Goal: Find contact information: Find contact information

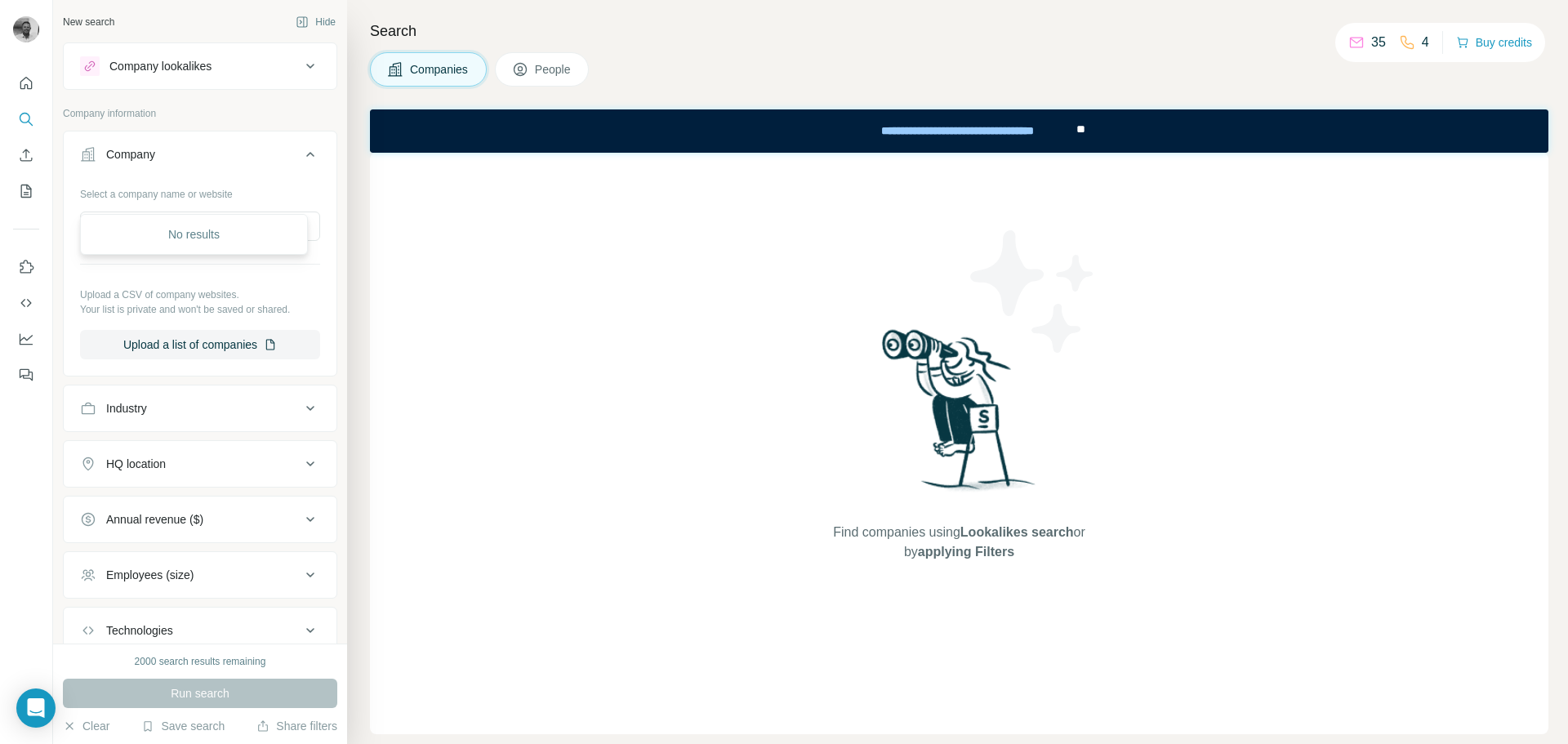
scroll to position [31, 0]
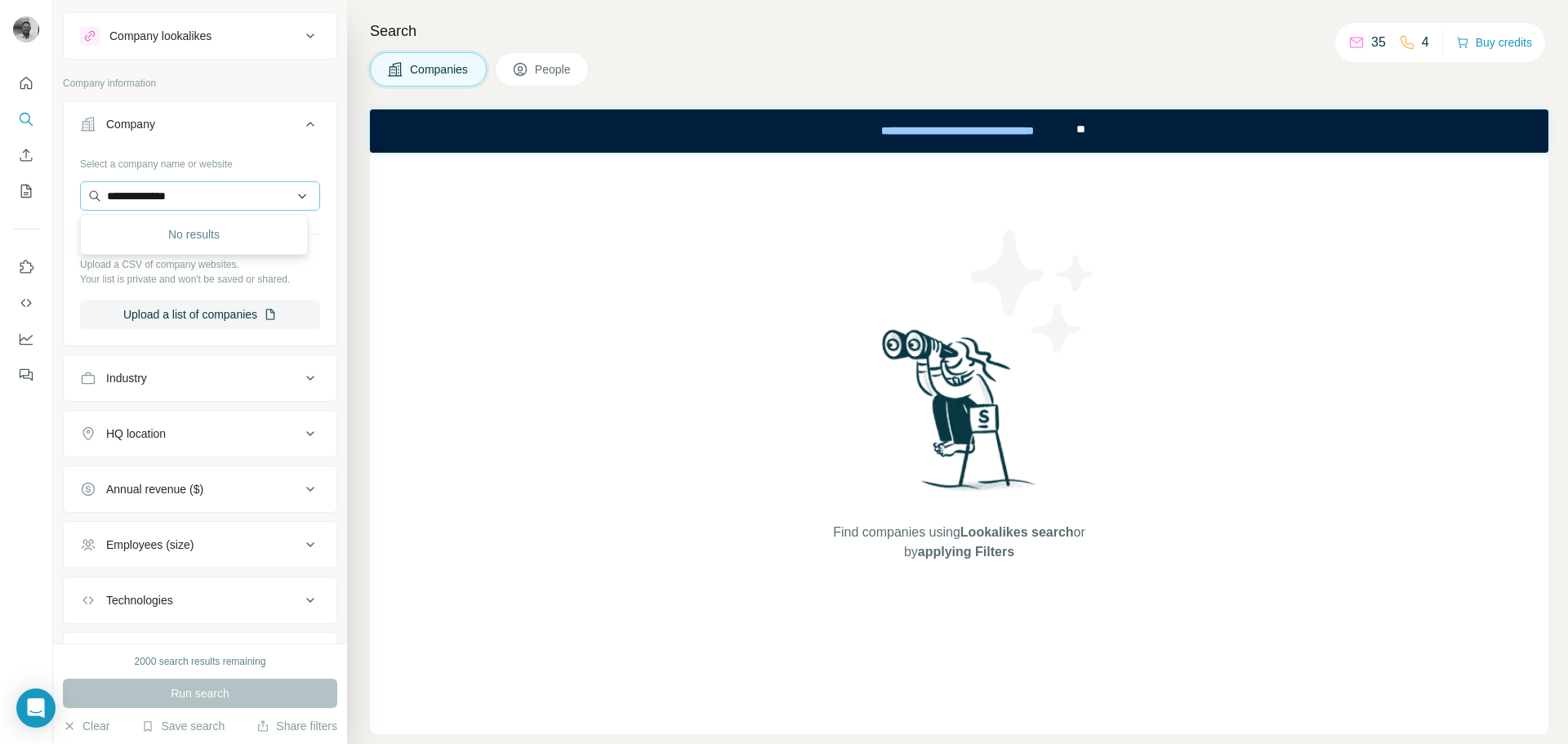
click at [190, 200] on input "**********" at bounding box center [200, 196] width 240 height 30
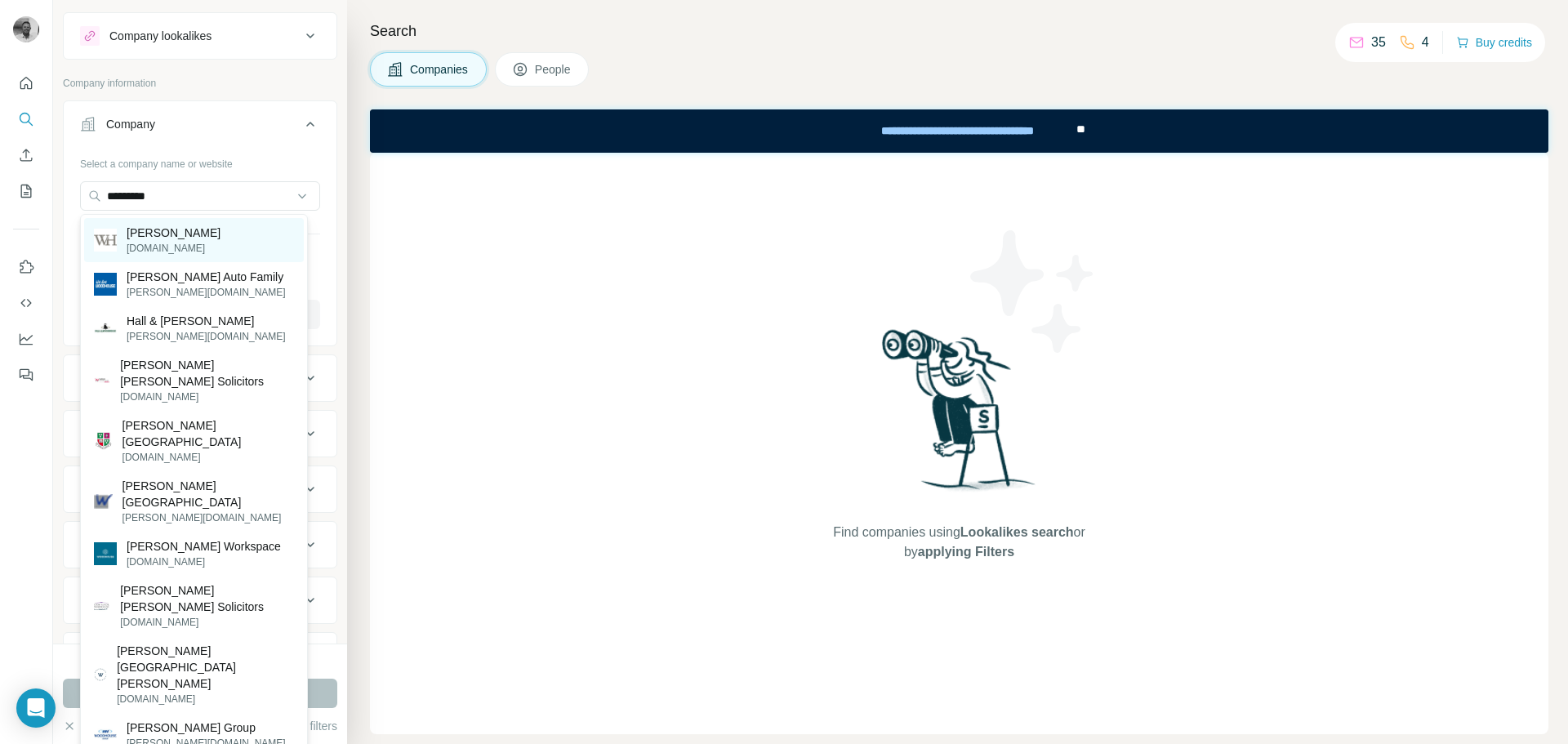
type input "*********"
click at [169, 243] on p "[DOMAIN_NAME]" at bounding box center [173, 248] width 94 height 14
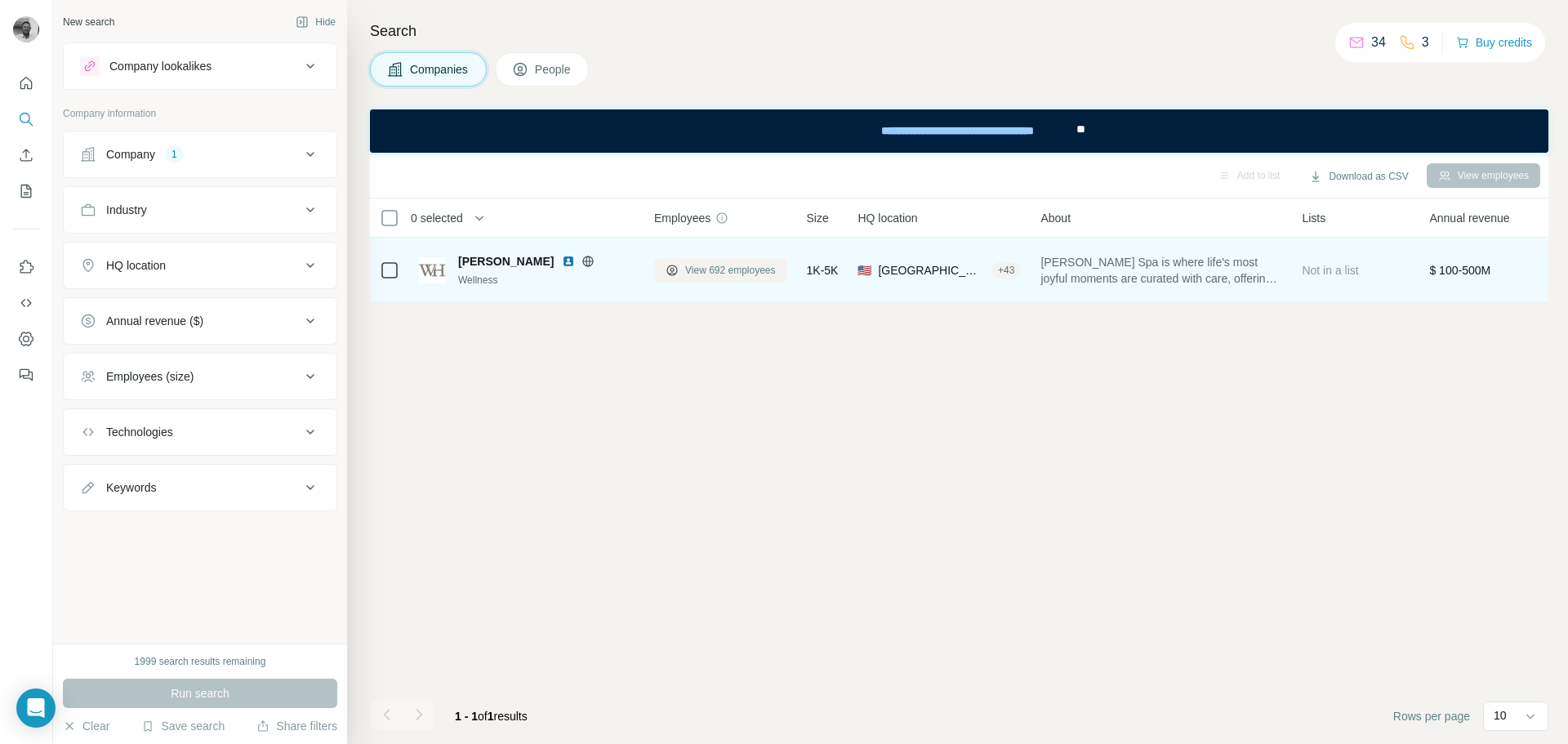
click at [727, 274] on span "View 692 employees" at bounding box center [730, 271] width 91 height 14
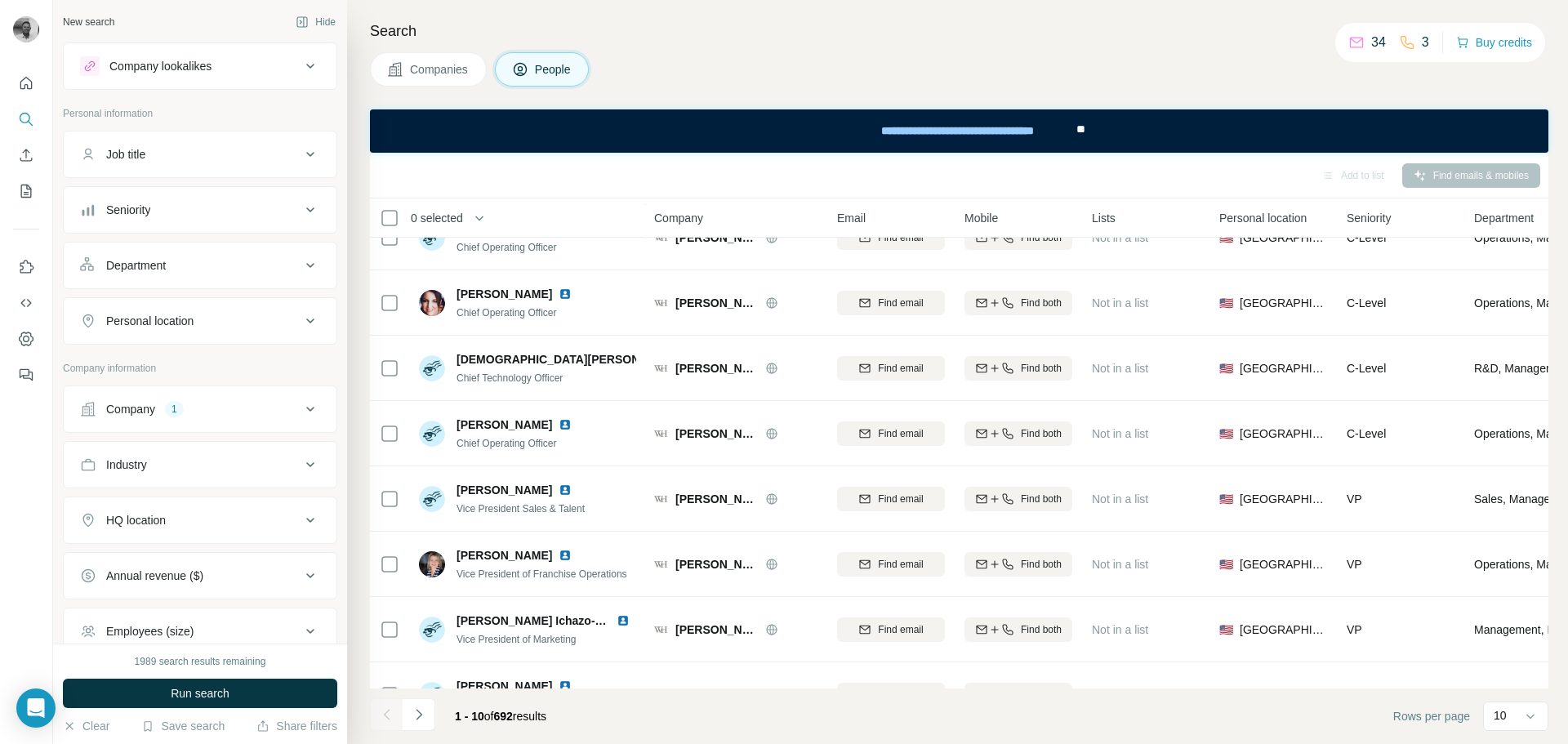
scroll to position [211, 0]
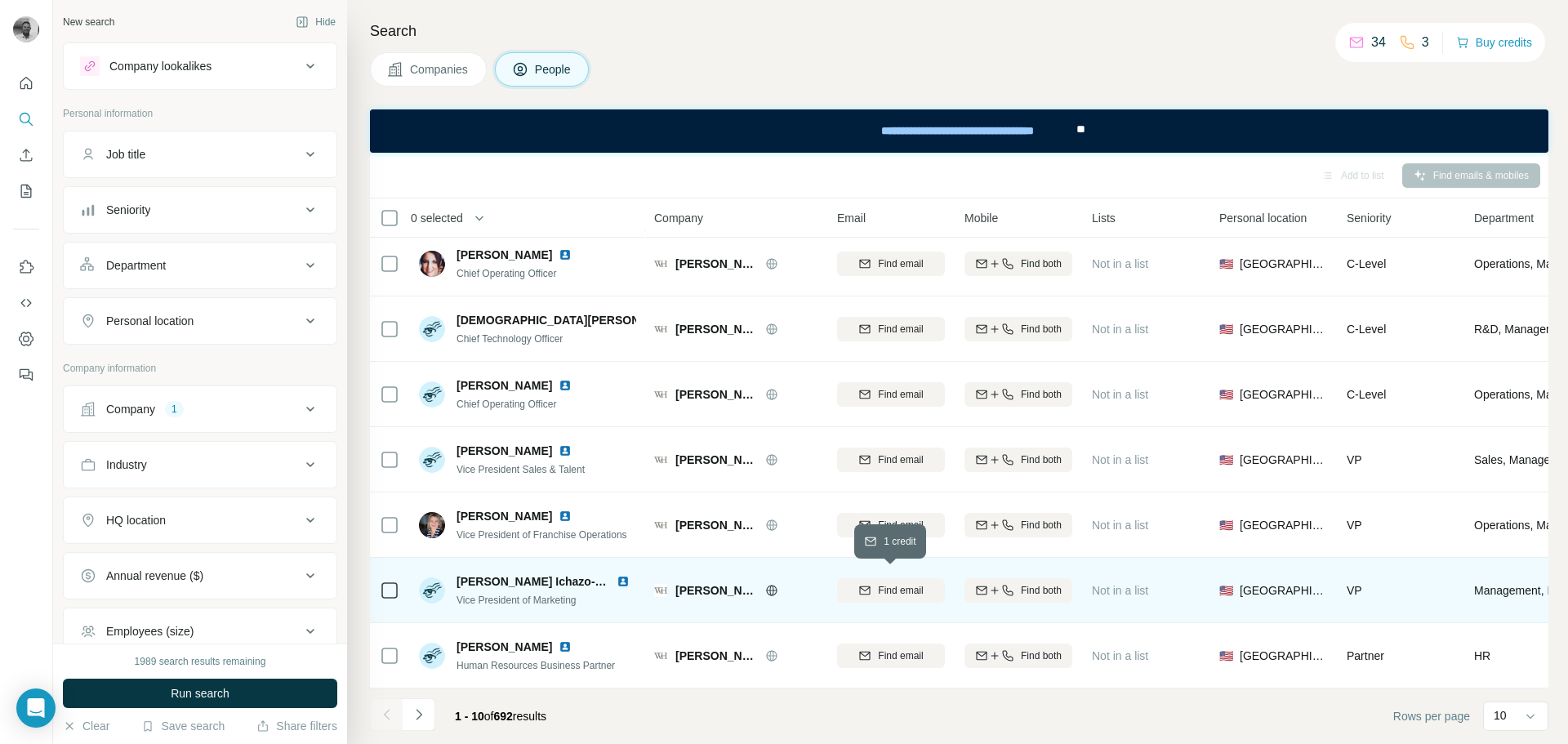
click at [869, 587] on icon "button" at bounding box center [865, 590] width 13 height 13
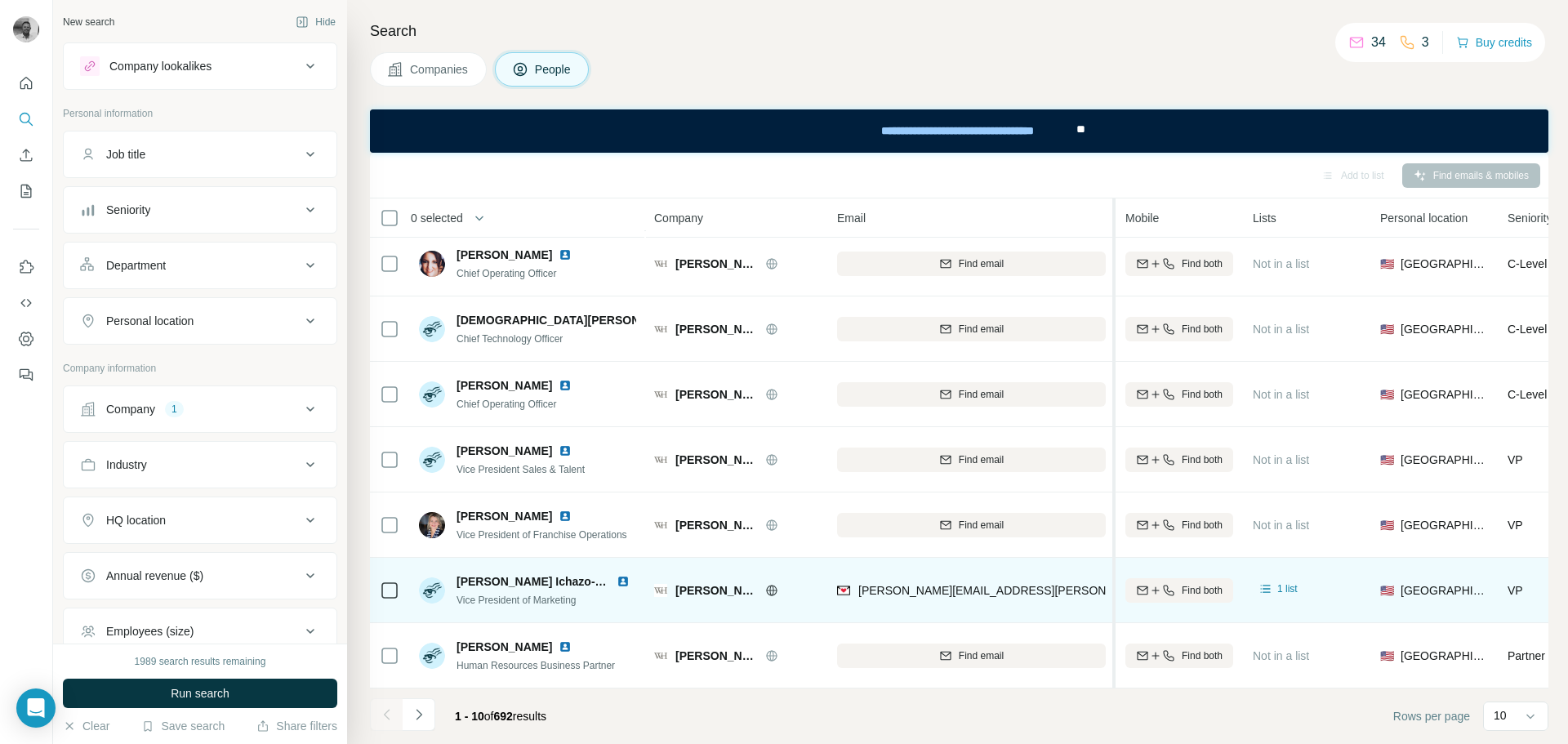
drag, startPoint x: 953, startPoint y: 223, endPoint x: 1115, endPoint y: 217, distance: 162.1
click at [0, 0] on tr "0 selected People Company Email Mobile Lists Personal location Seniority Depart…" at bounding box center [0, 0] width 0 height 0
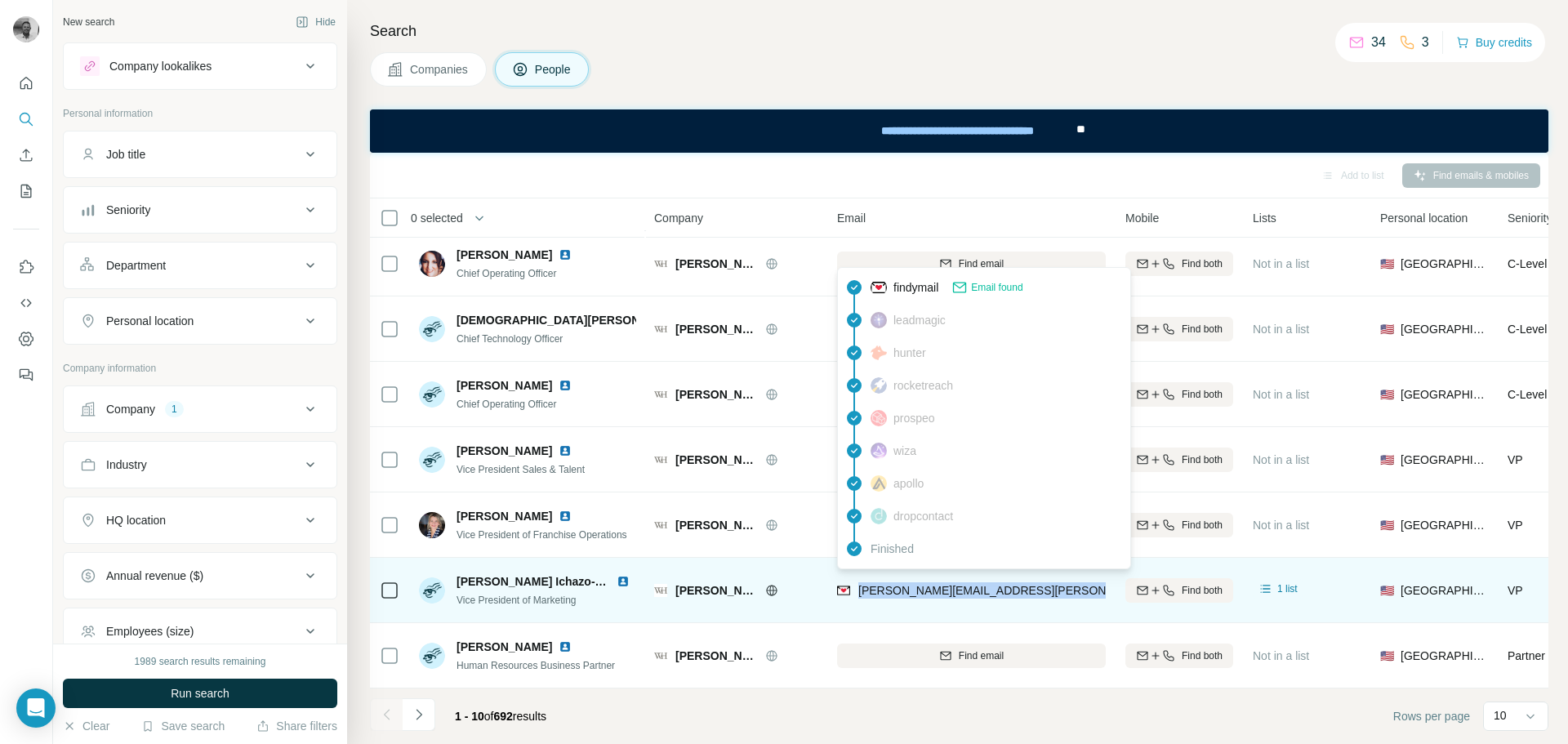
drag, startPoint x: 1091, startPoint y: 581, endPoint x: 861, endPoint y: 581, distance: 230.0
click at [861, 581] on div "[PERSON_NAME][EMAIL_ADDRESS][PERSON_NAME][DOMAIN_NAME]" at bounding box center [971, 590] width 269 height 45
copy span "[PERSON_NAME][EMAIL_ADDRESS][PERSON_NAME][DOMAIN_NAME]"
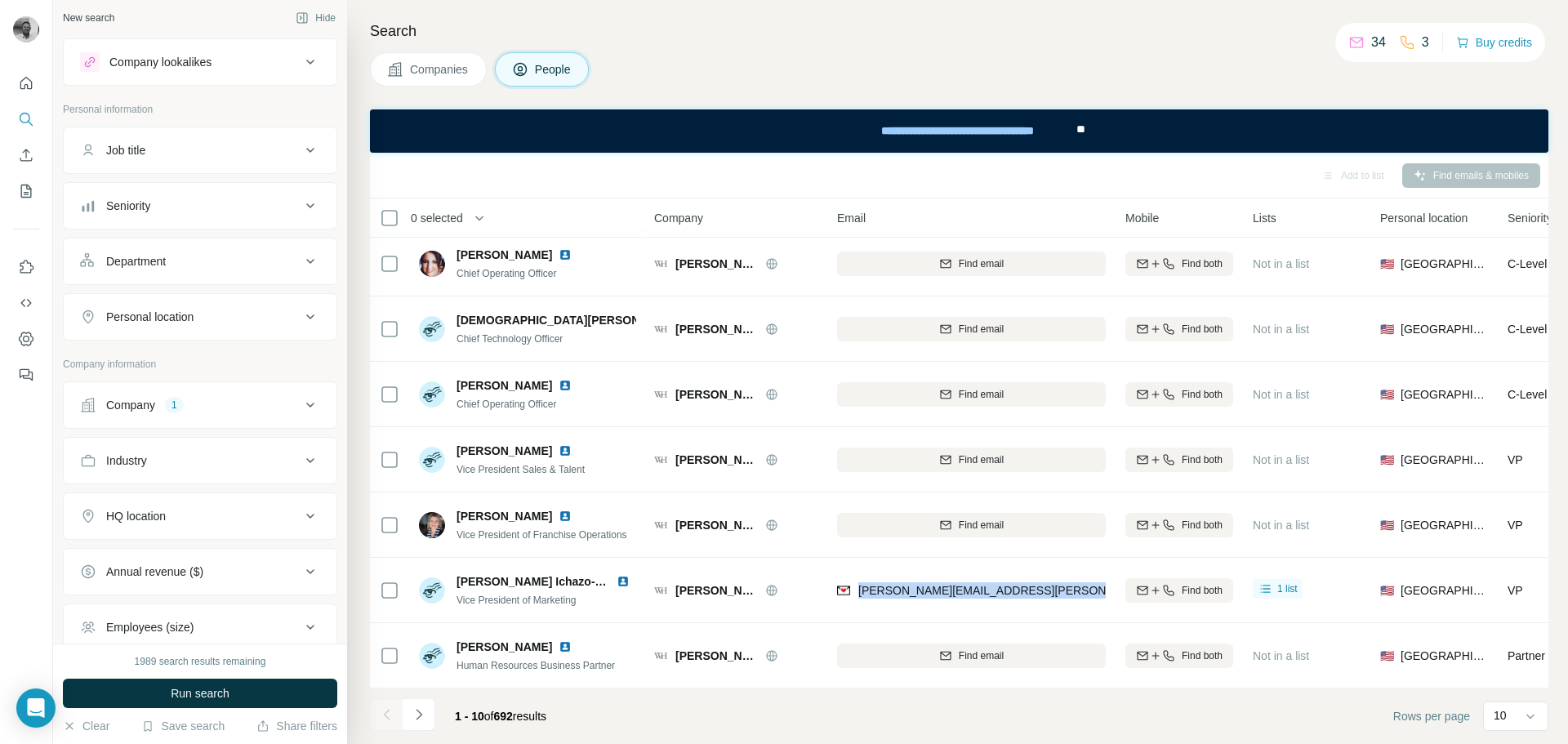
scroll to position [0, 0]
click at [142, 413] on div "Company" at bounding box center [131, 409] width 49 height 16
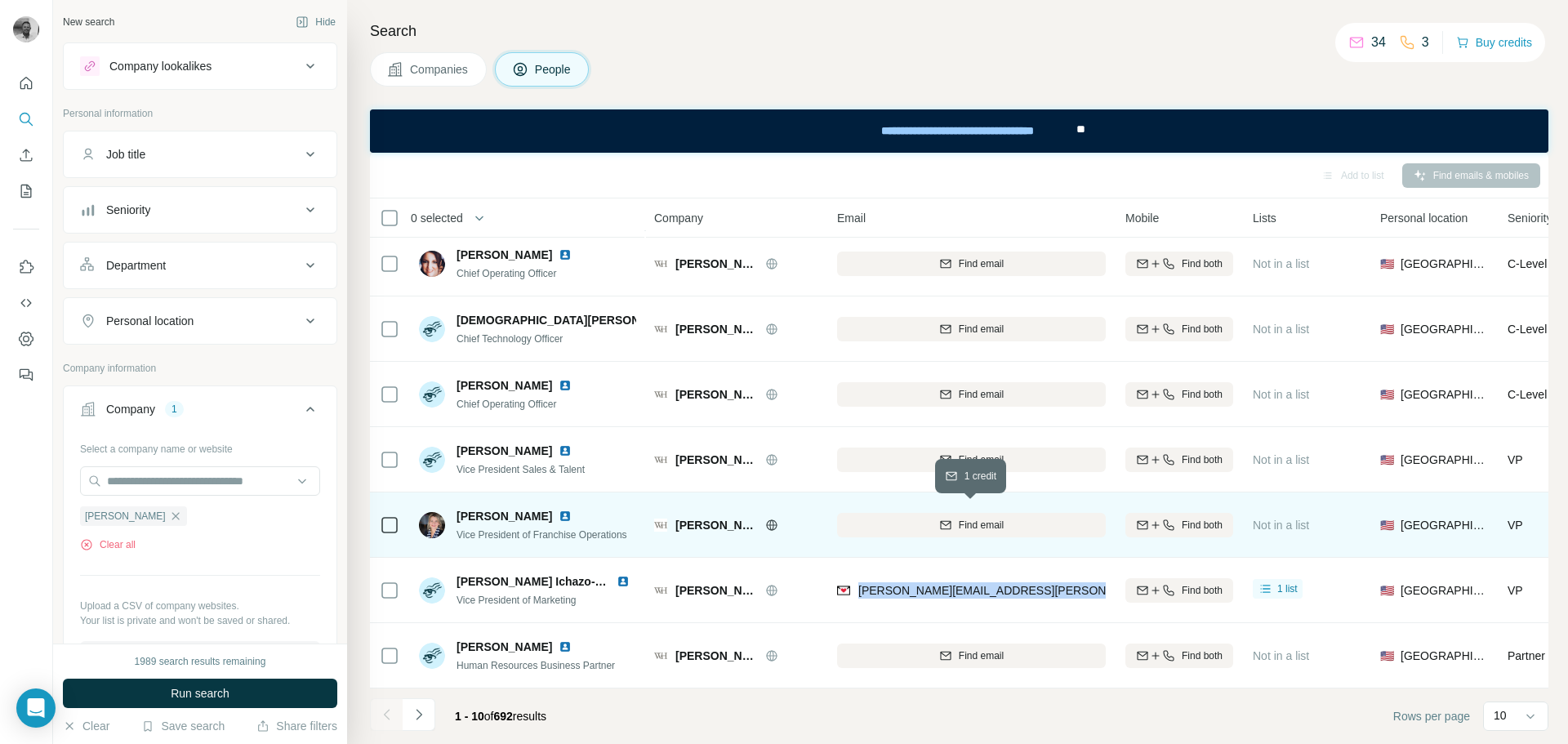
click at [946, 521] on icon "button" at bounding box center [945, 525] width 13 height 13
click at [169, 517] on icon "button" at bounding box center [175, 516] width 13 height 13
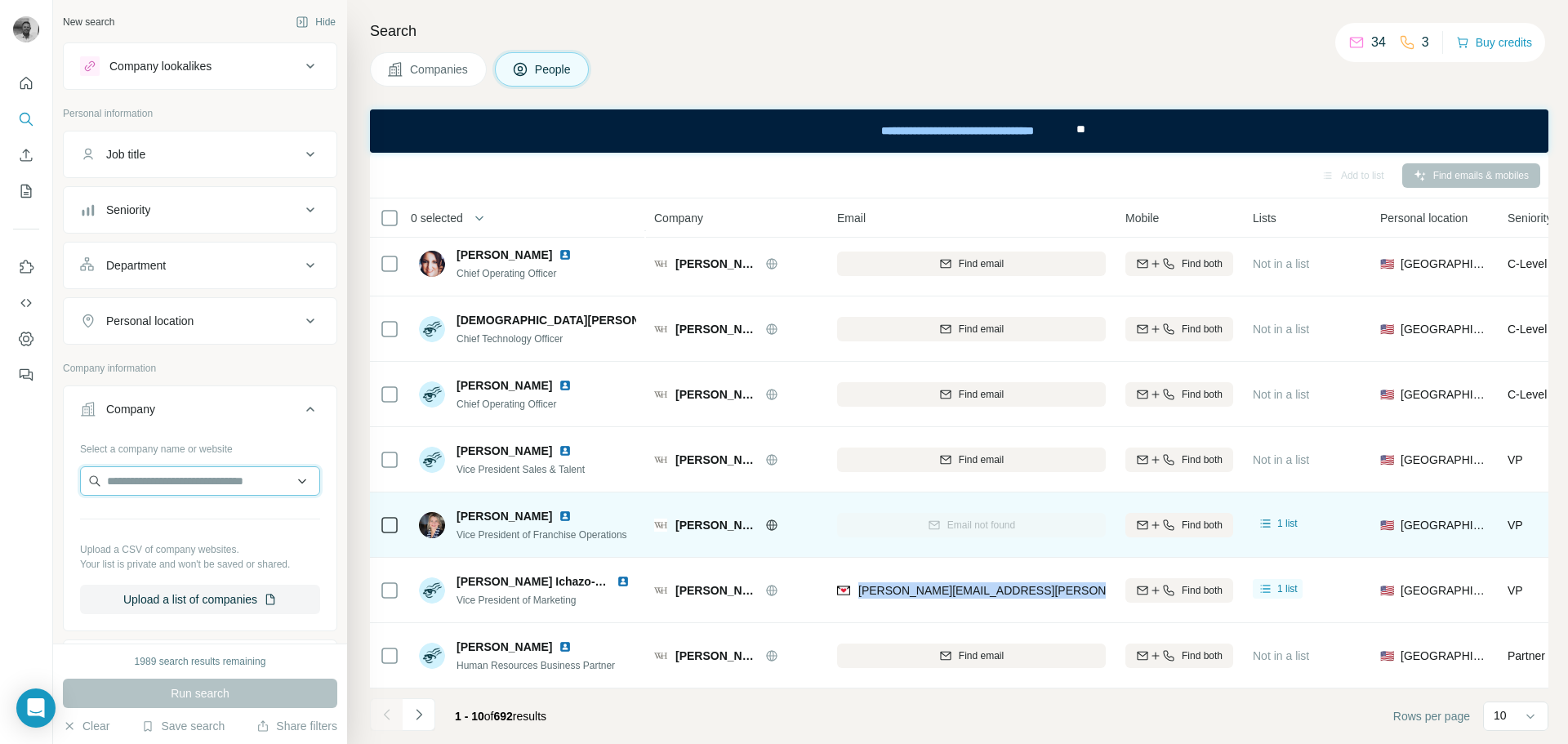
click at [147, 482] on input "text" at bounding box center [200, 481] width 240 height 30
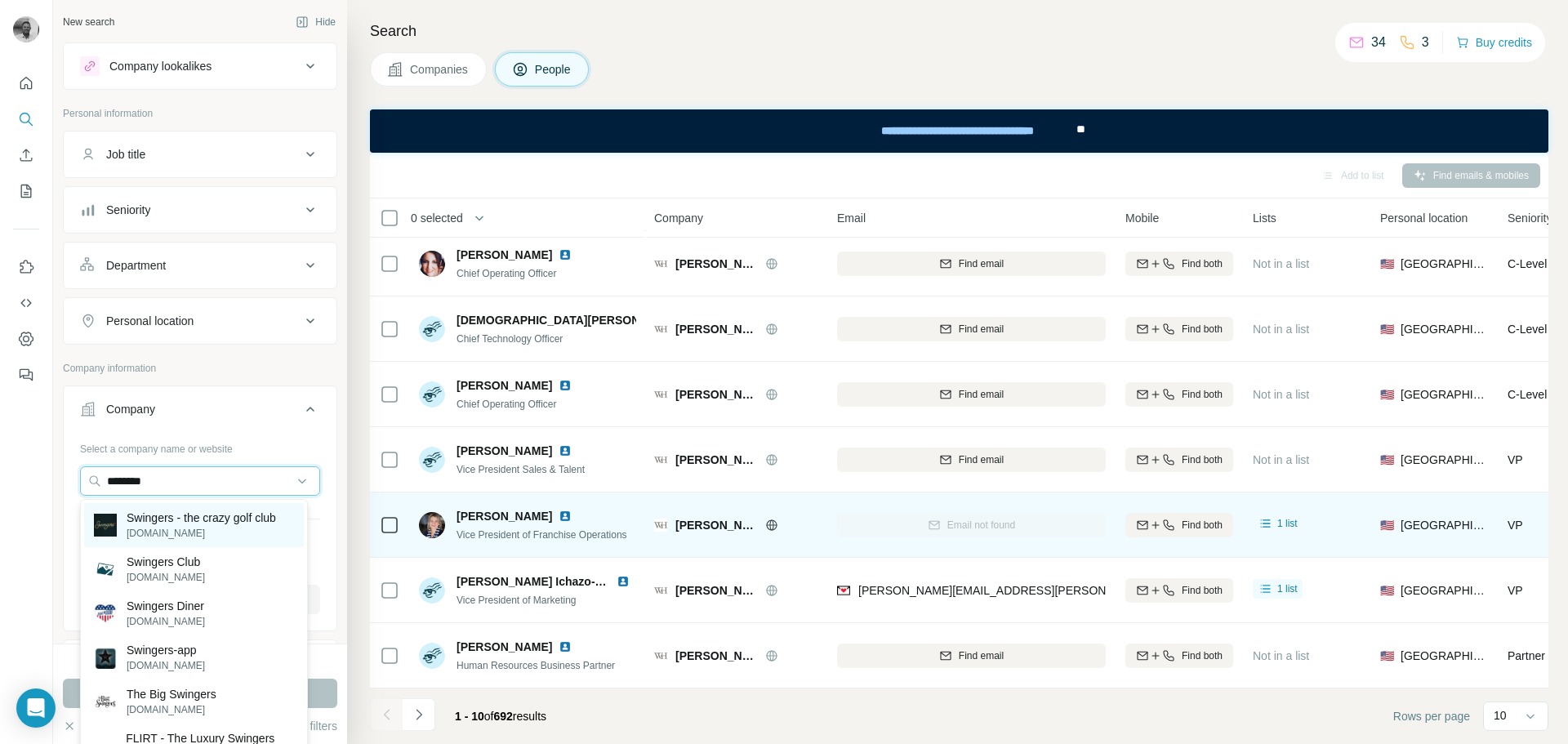
type input "********"
click at [153, 529] on p "[DOMAIN_NAME]" at bounding box center [201, 533] width 150 height 14
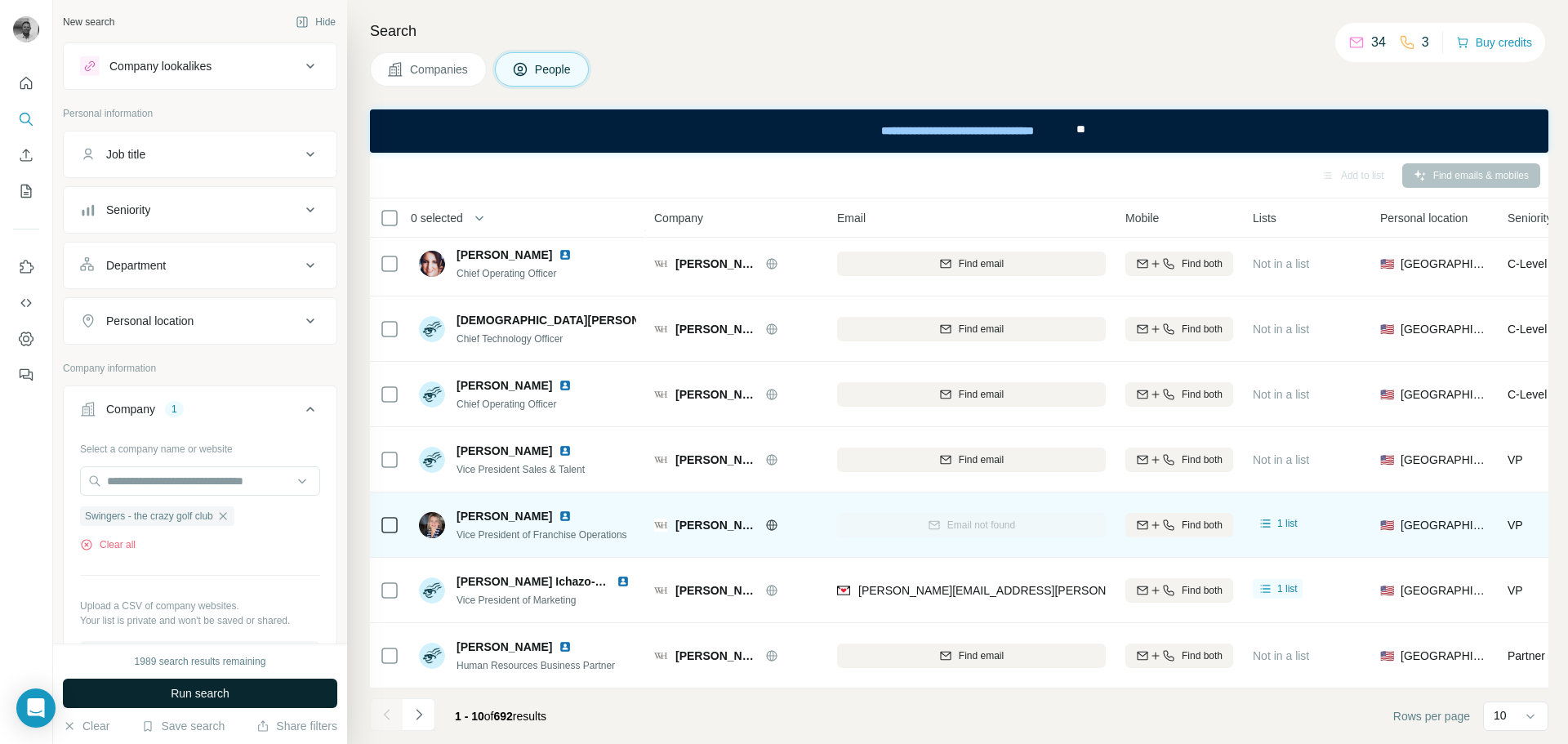
click at [203, 688] on span "Run search" at bounding box center [199, 693] width 59 height 16
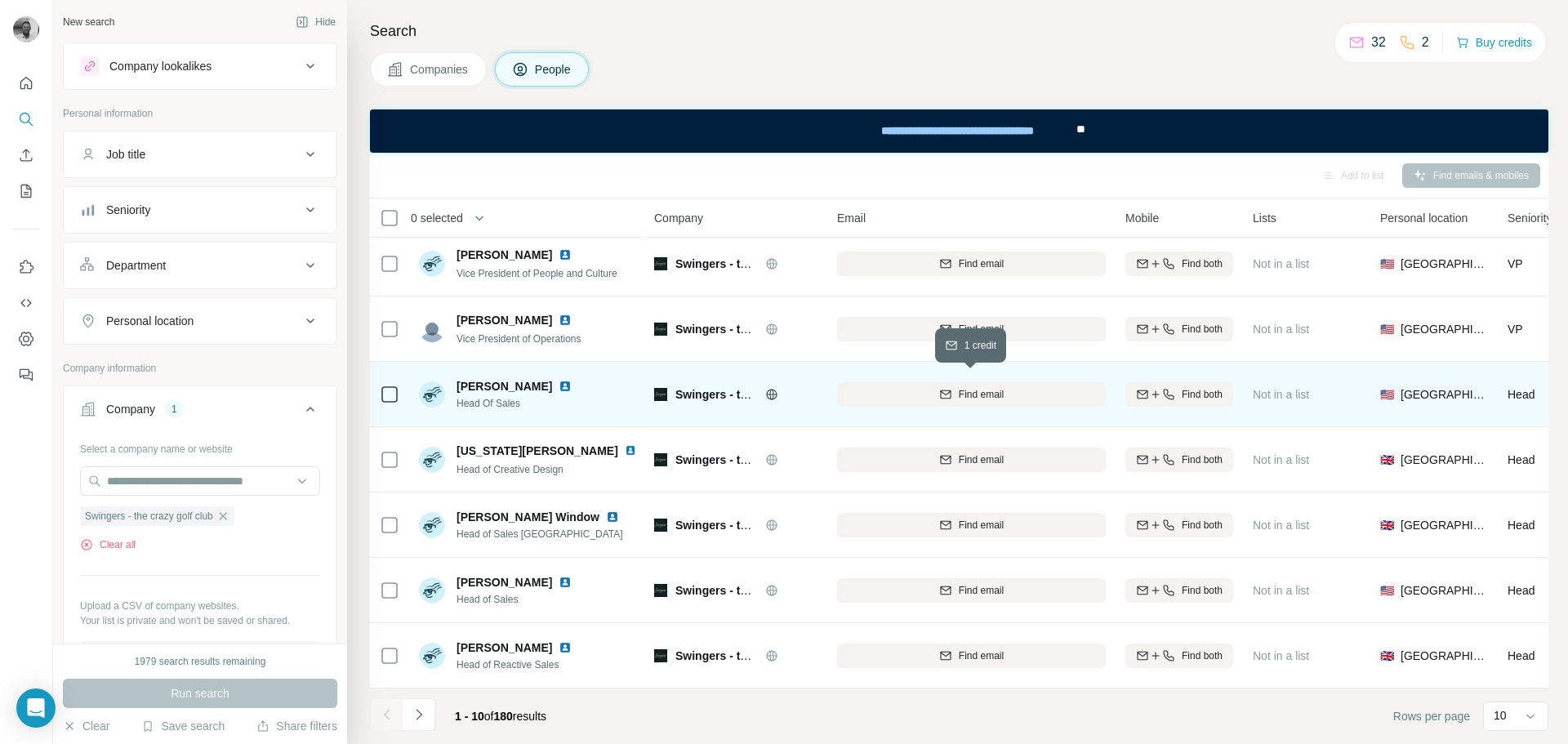
click at [924, 390] on div "Find email" at bounding box center [971, 394] width 269 height 14
drag, startPoint x: 460, startPoint y: 378, endPoint x: 564, endPoint y: 393, distance: 105.1
click at [564, 393] on div "[PERSON_NAME] Head Of Sales" at bounding box center [517, 394] width 122 height 32
copy div "[PERSON_NAME] Head Of Sales"
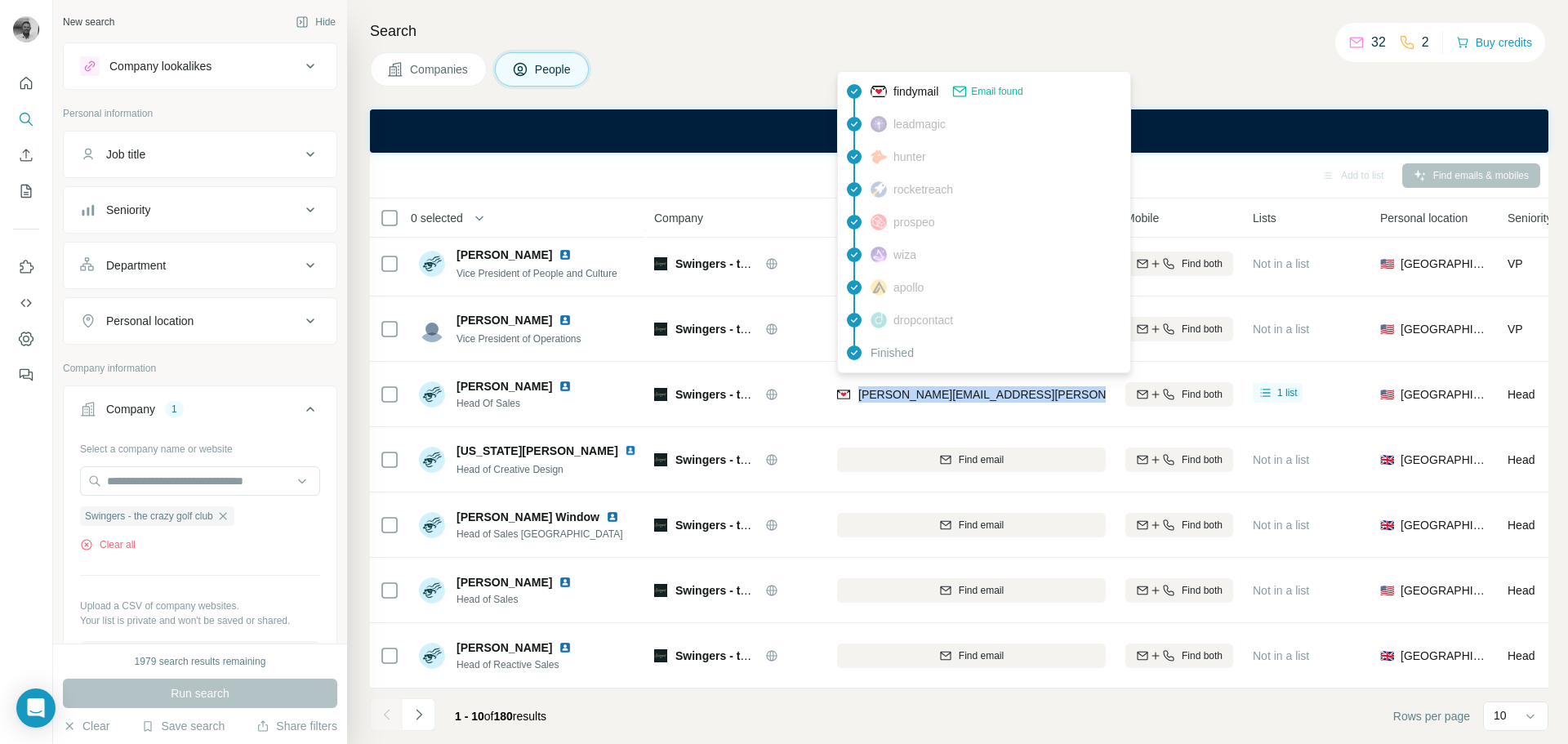
drag, startPoint x: 1044, startPoint y: 388, endPoint x: 858, endPoint y: 391, distance: 186.0
click at [858, 391] on div "[PERSON_NAME][EMAIL_ADDRESS][PERSON_NAME][DOMAIN_NAME]" at bounding box center [971, 394] width 269 height 45
copy span "[PERSON_NAME][EMAIL_ADDRESS][PERSON_NAME][DOMAIN_NAME]"
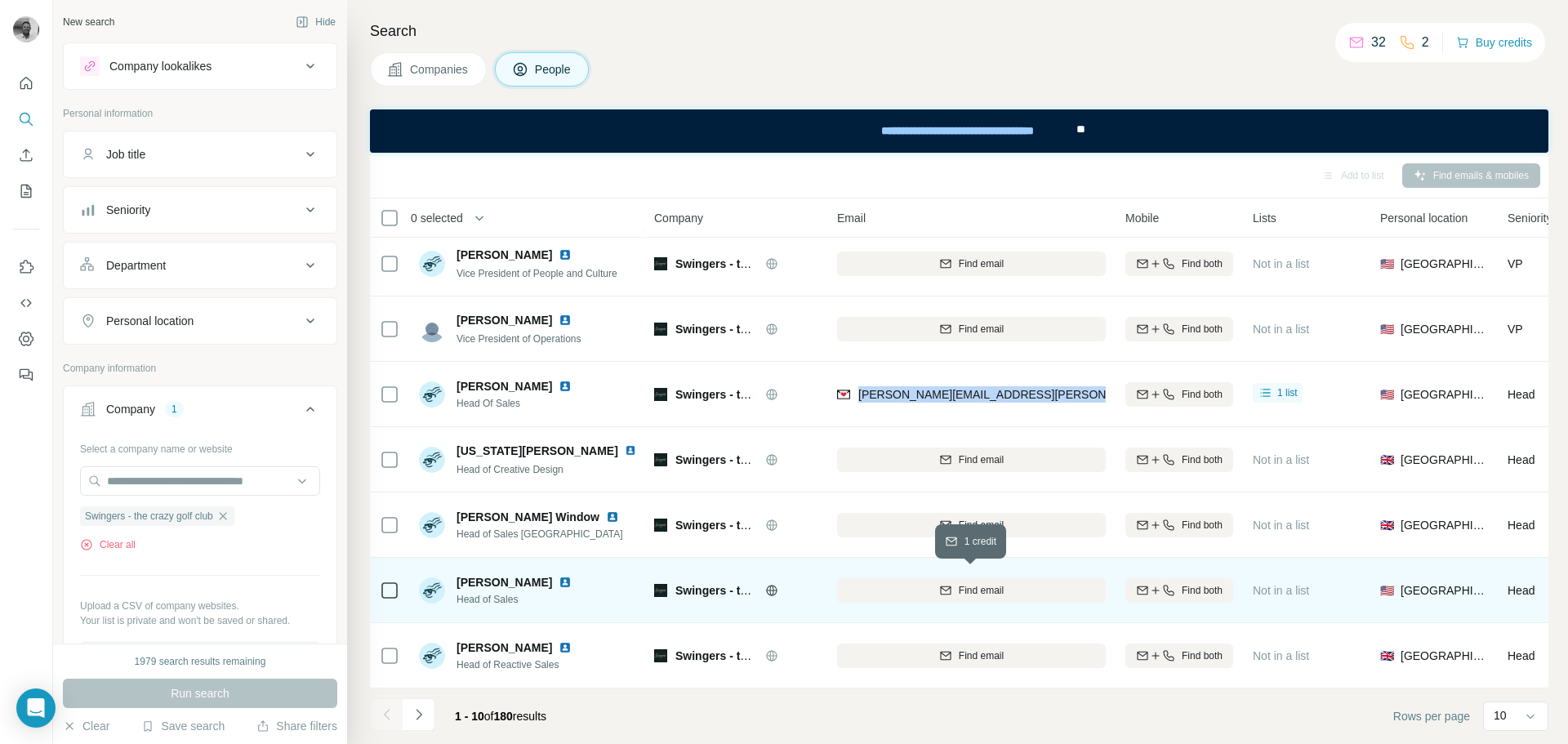
click at [959, 586] on span "Find email" at bounding box center [981, 591] width 45 height 14
drag, startPoint x: 456, startPoint y: 576, endPoint x: 518, endPoint y: 586, distance: 62.8
click at [518, 586] on div "[PERSON_NAME] Head of Sales" at bounding box center [517, 591] width 122 height 32
copy div "[PERSON_NAME] Head of Sales"
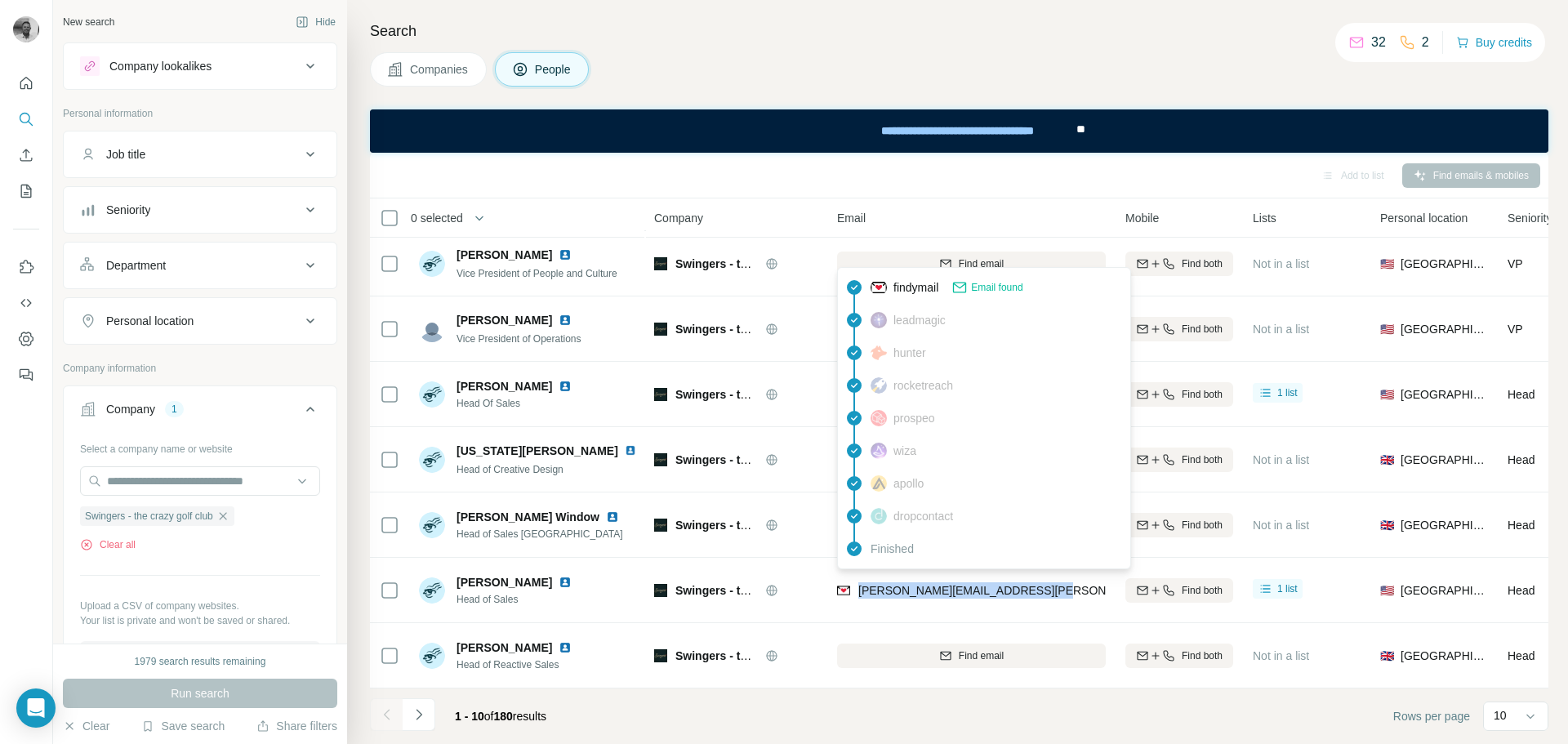
drag, startPoint x: 1044, startPoint y: 582, endPoint x: 858, endPoint y: 584, distance: 186.0
click at [858, 584] on div "[PERSON_NAME][EMAIL_ADDRESS][PERSON_NAME][DOMAIN_NAME]" at bounding box center [971, 590] width 269 height 45
copy span "[PERSON_NAME][EMAIL_ADDRESS][PERSON_NAME][DOMAIN_NAME]"
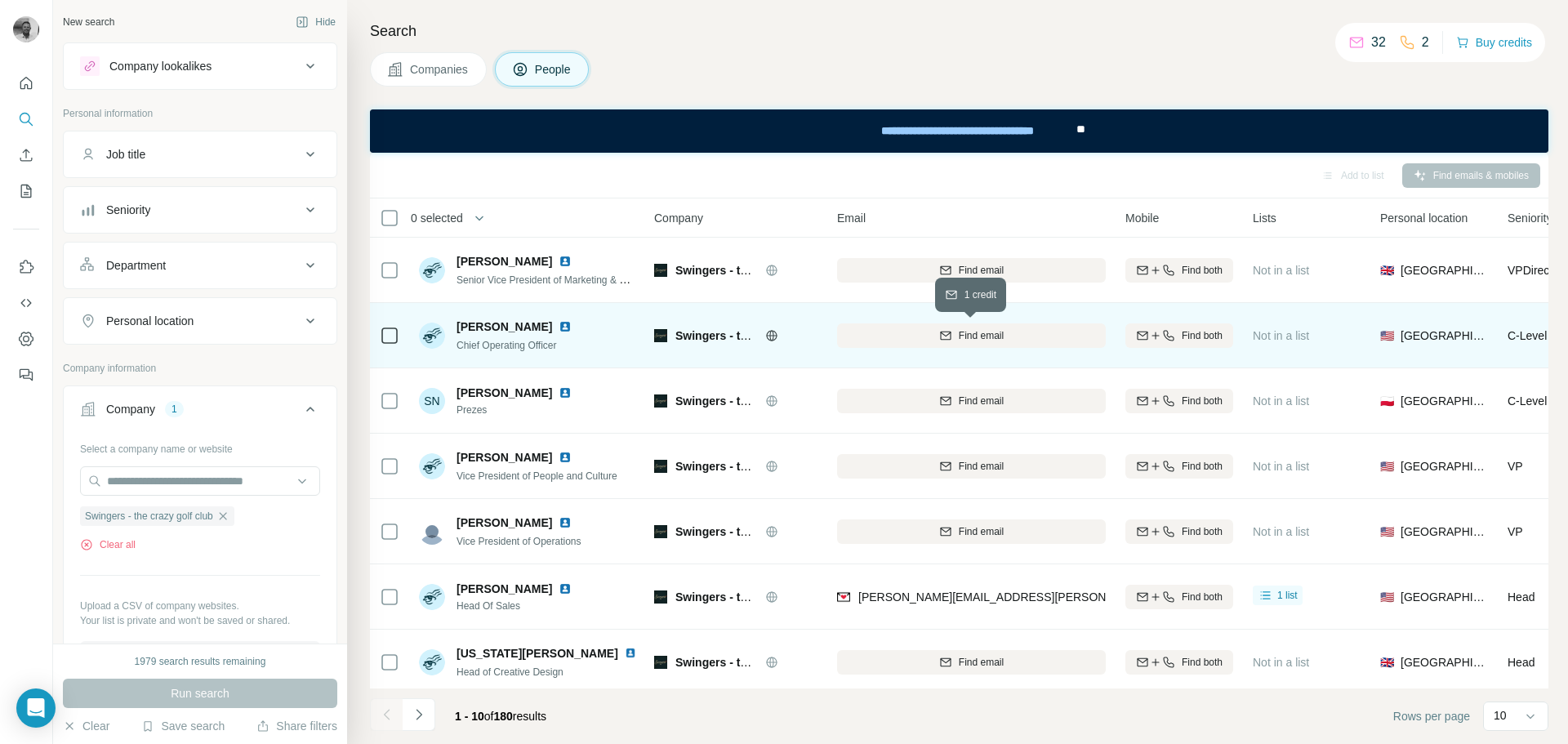
click at [958, 335] on span "Find email" at bounding box center [981, 335] width 45 height 14
drag, startPoint x: 457, startPoint y: 328, endPoint x: 565, endPoint y: 341, distance: 108.8
click at [565, 341] on div "[PERSON_NAME] Chief Operating Officer" at bounding box center [527, 335] width 217 height 45
copy div "[PERSON_NAME] Chief Operating Officer"
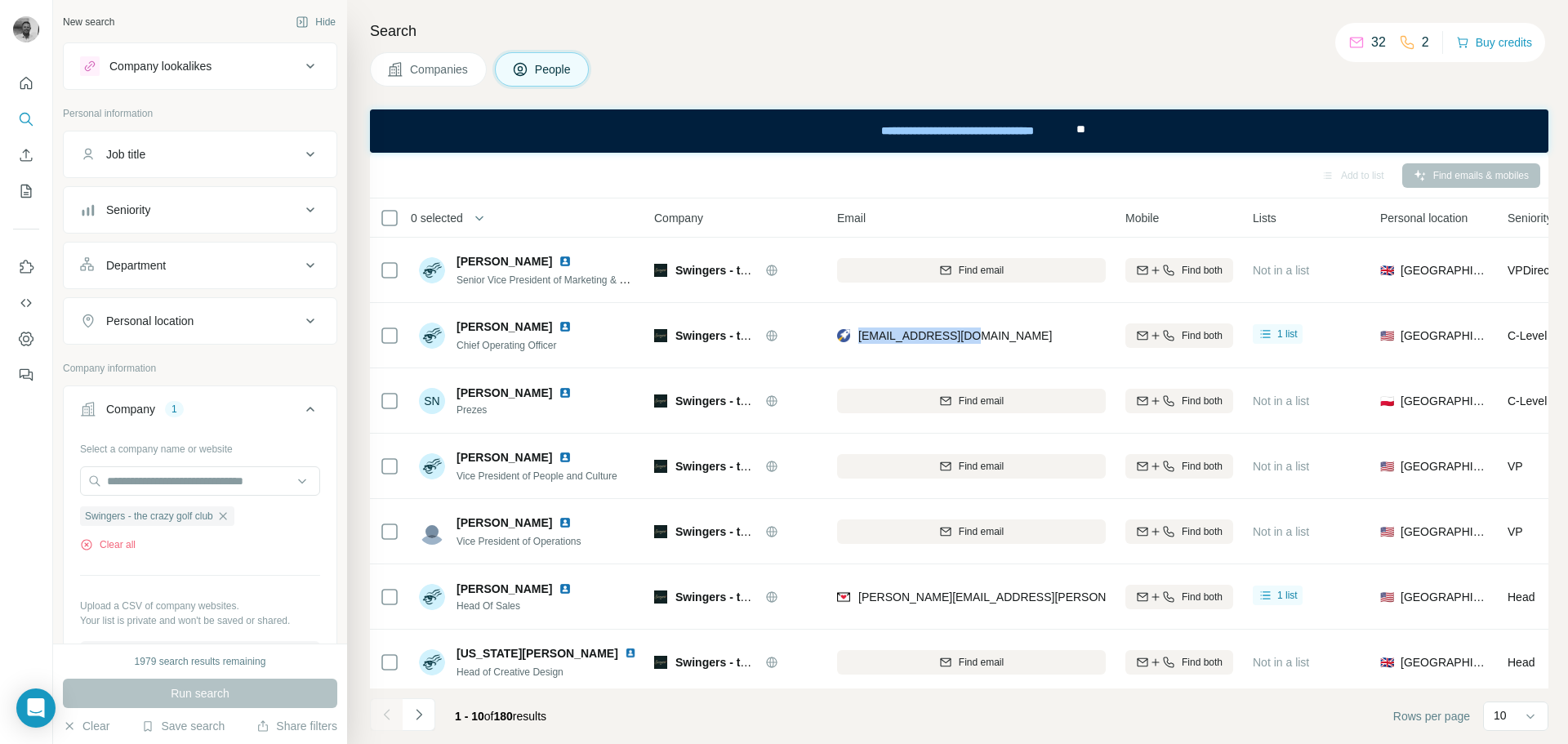
drag, startPoint x: 855, startPoint y: 336, endPoint x: 979, endPoint y: 335, distance: 124.0
click at [979, 335] on div "[EMAIL_ADDRESS][DOMAIN_NAME]" at bounding box center [971, 335] width 269 height 45
copy span "[EMAIL_ADDRESS][DOMAIN_NAME]"
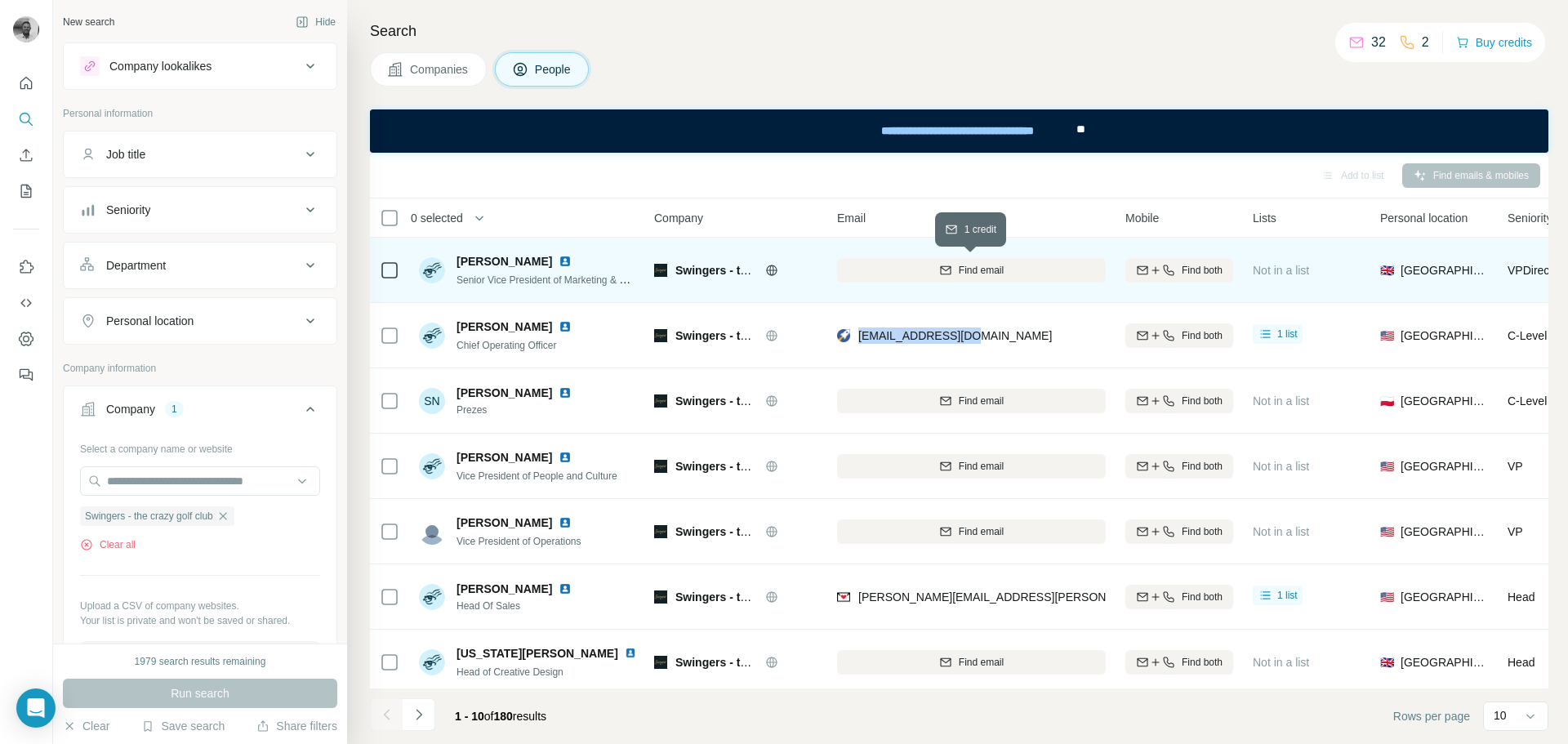
click at [990, 268] on span "Find email" at bounding box center [981, 271] width 45 height 14
drag, startPoint x: 458, startPoint y: 260, endPoint x: 642, endPoint y: 284, distance: 185.6
click at [642, 284] on td "[PERSON_NAME] Senior Vice President of Marketing & UK Director" at bounding box center [527, 271] width 237 height 65
copy div "[PERSON_NAME] Senior Vice President of Marketing & UK"
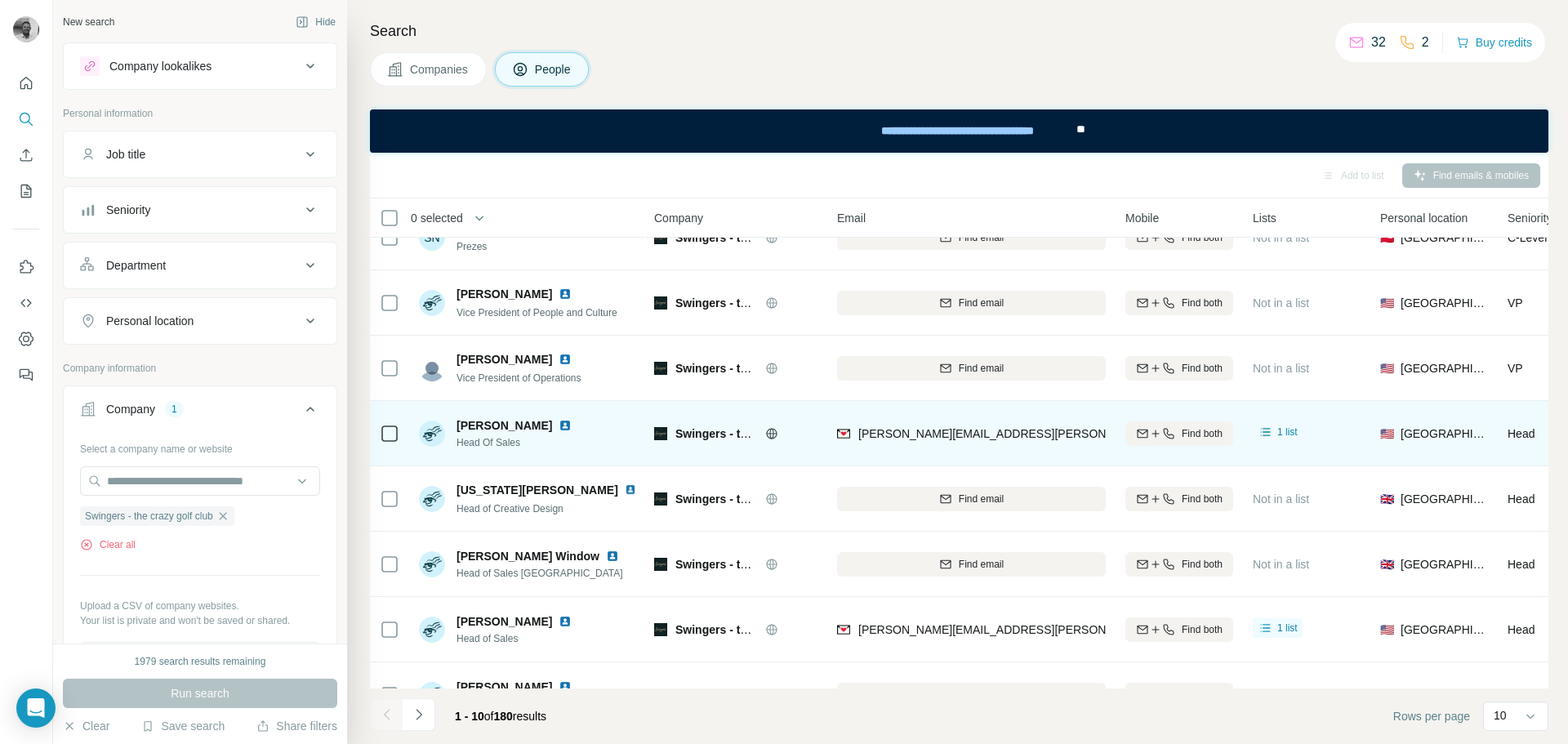
scroll to position [211, 0]
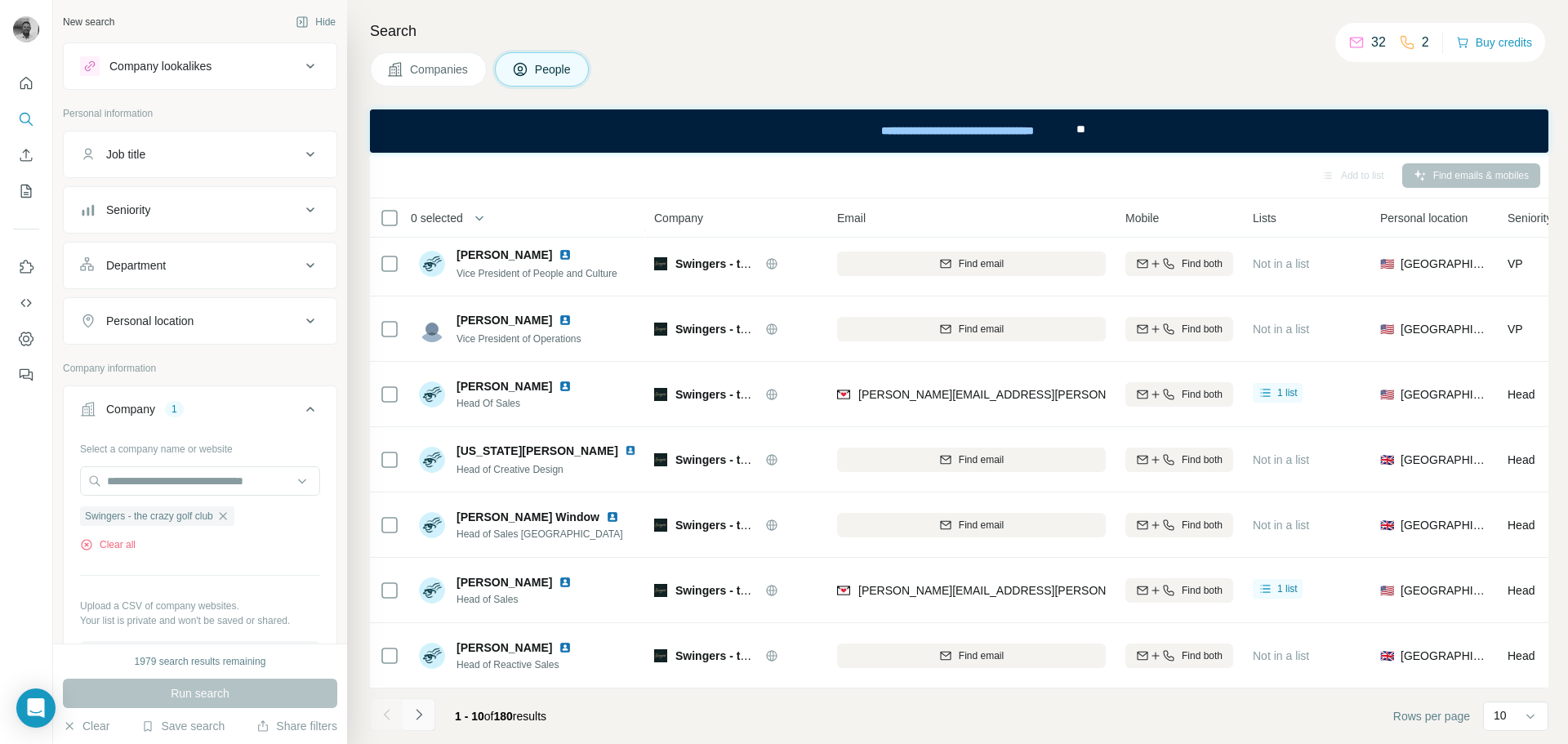
click at [428, 713] on button "Navigate to next page" at bounding box center [418, 714] width 32 height 32
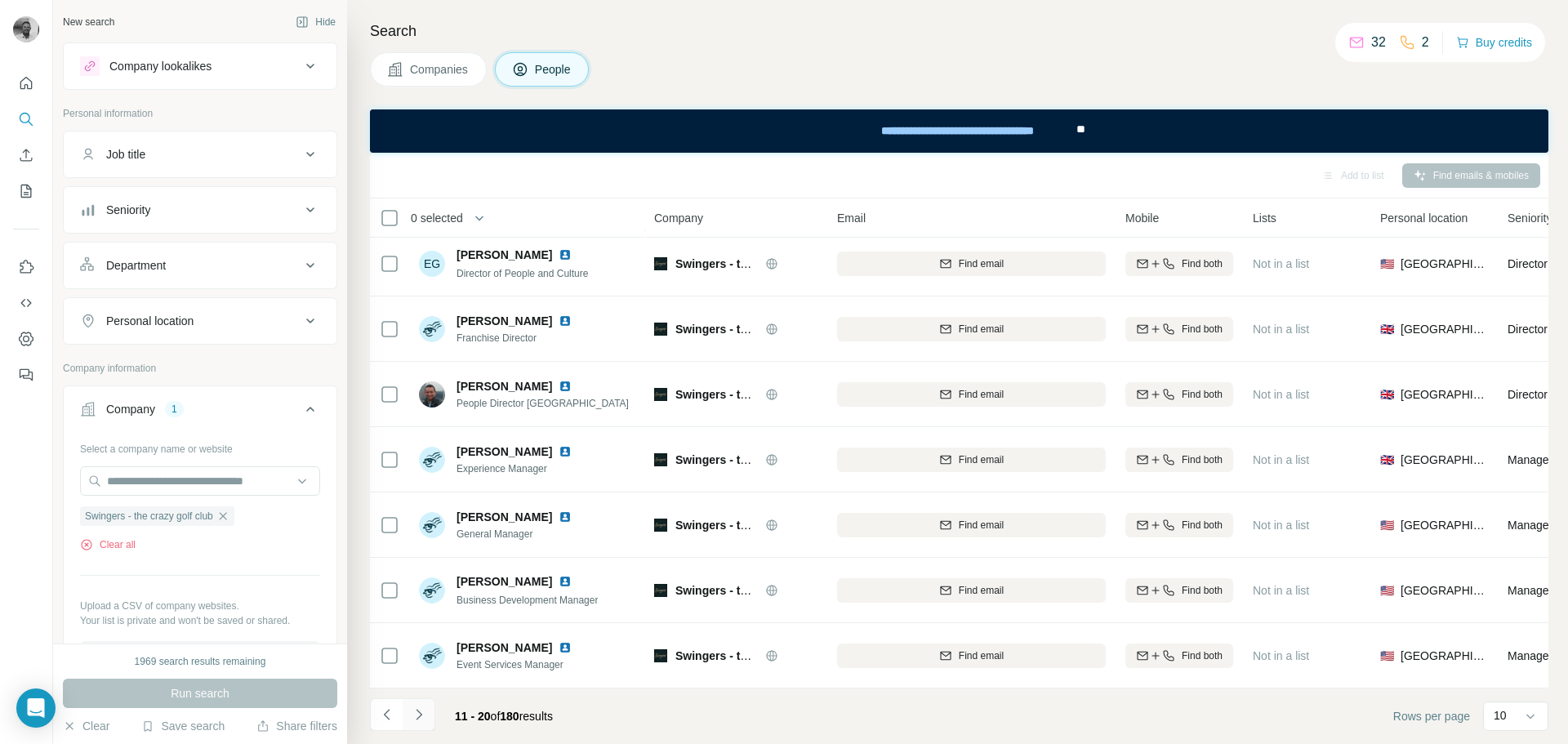
click at [418, 717] on icon "Navigate to next page" at bounding box center [418, 714] width 5 height 11
click at [421, 712] on icon "Navigate to next page" at bounding box center [418, 714] width 16 height 16
click at [426, 711] on icon "Navigate to next page" at bounding box center [418, 714] width 16 height 16
click at [417, 718] on icon "Navigate to next page" at bounding box center [418, 714] width 16 height 16
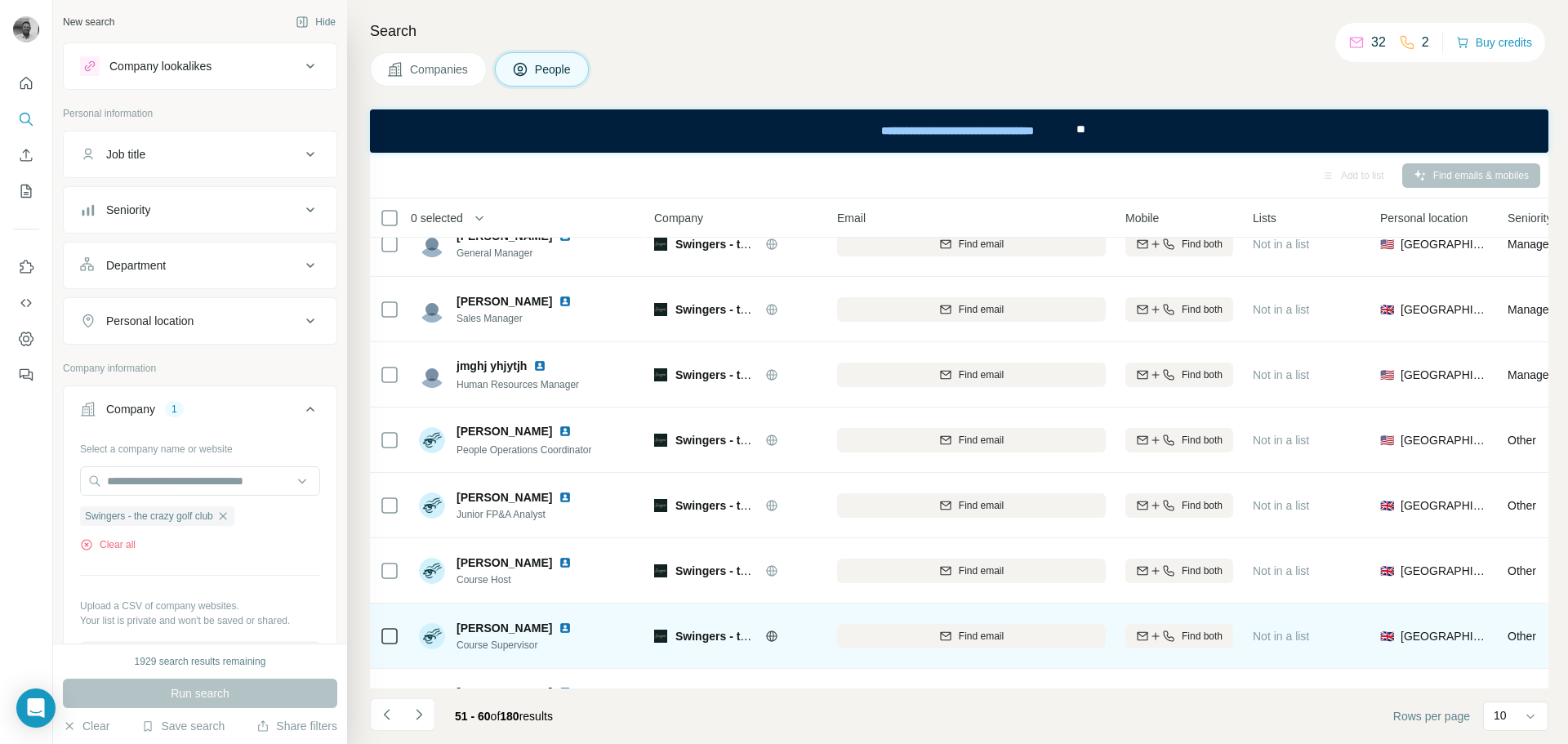
scroll to position [0, 0]
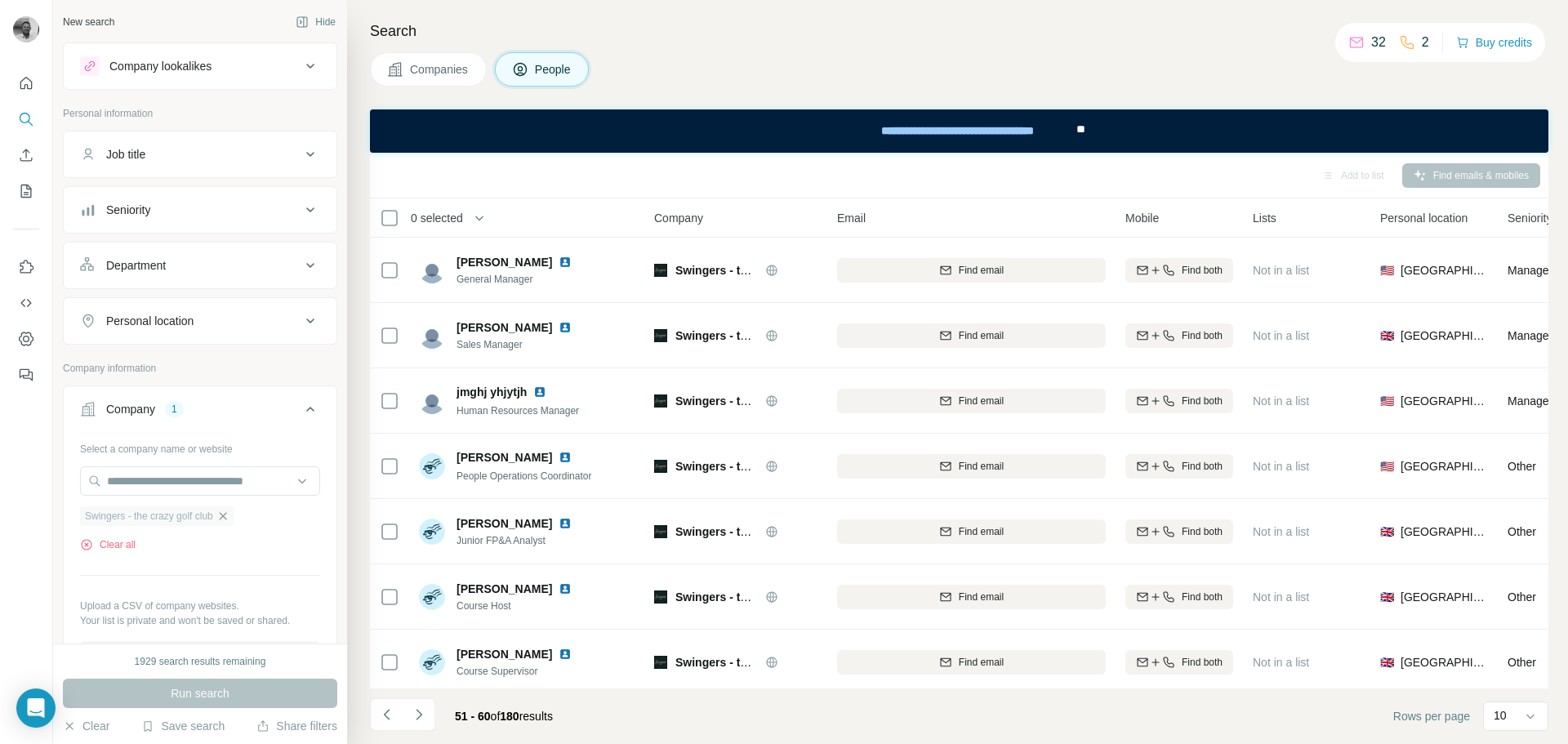
click at [229, 515] on icon "button" at bounding box center [223, 516] width 13 height 13
click at [206, 477] on input "text" at bounding box center [200, 481] width 240 height 30
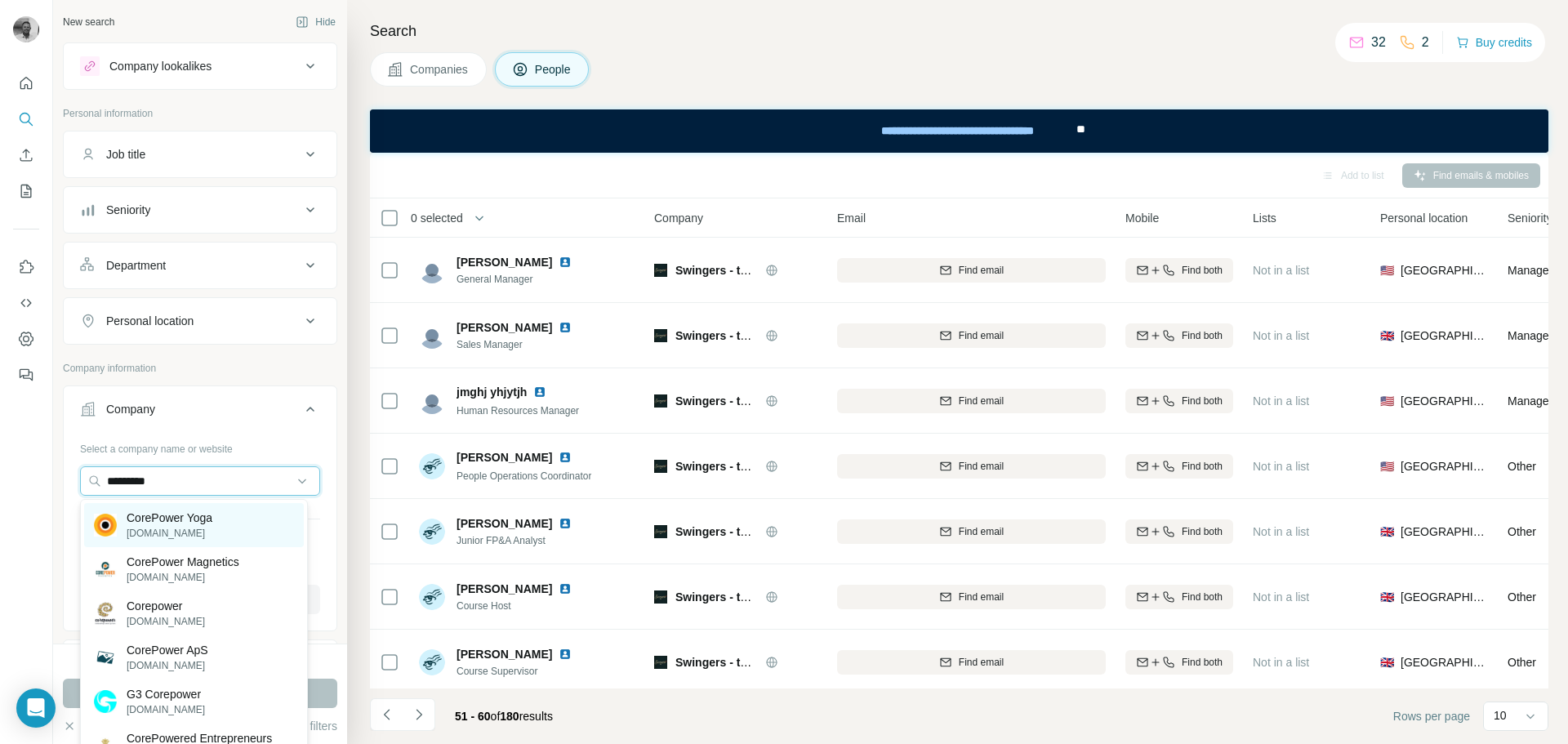
type input "*********"
click at [180, 516] on p "CorePower Yoga" at bounding box center [169, 518] width 86 height 16
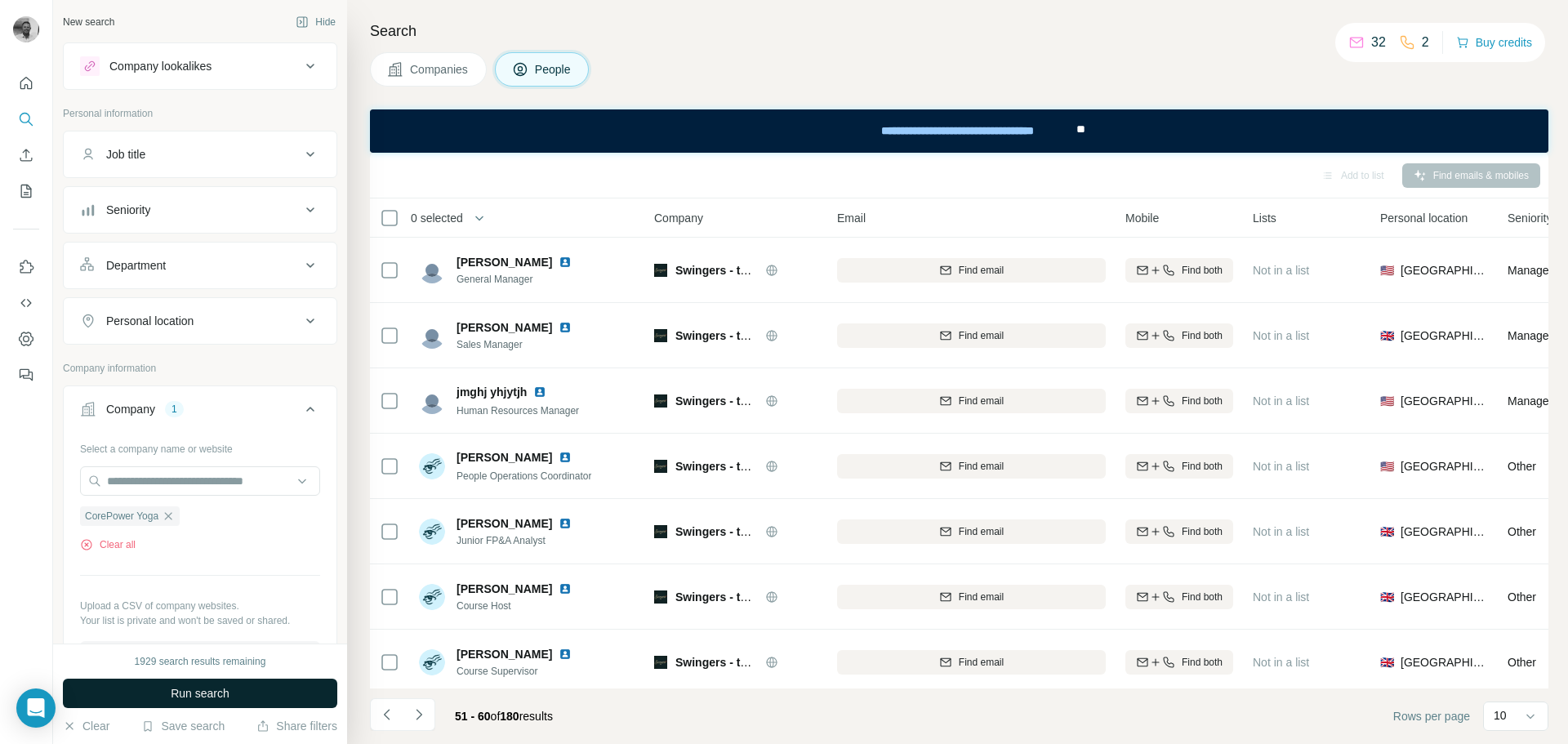
click at [191, 690] on span "Run search" at bounding box center [199, 693] width 59 height 16
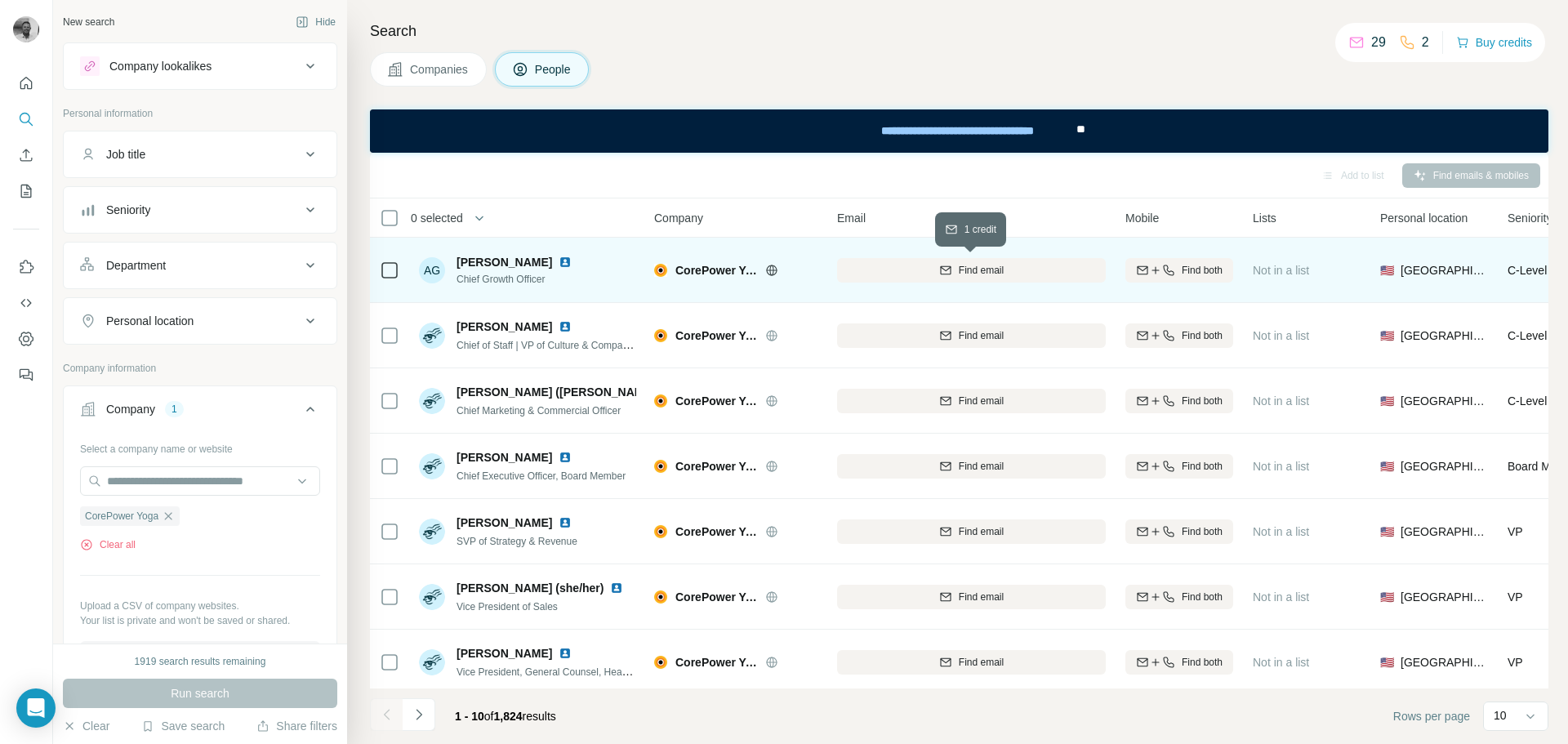
click at [940, 269] on icon "button" at bounding box center [945, 270] width 13 height 13
drag, startPoint x: 457, startPoint y: 265, endPoint x: 559, endPoint y: 280, distance: 103.1
click at [559, 280] on div "[PERSON_NAME] Chief Growth Officer" at bounding box center [517, 271] width 122 height 32
copy div "[PERSON_NAME] Chief Growth Officer"
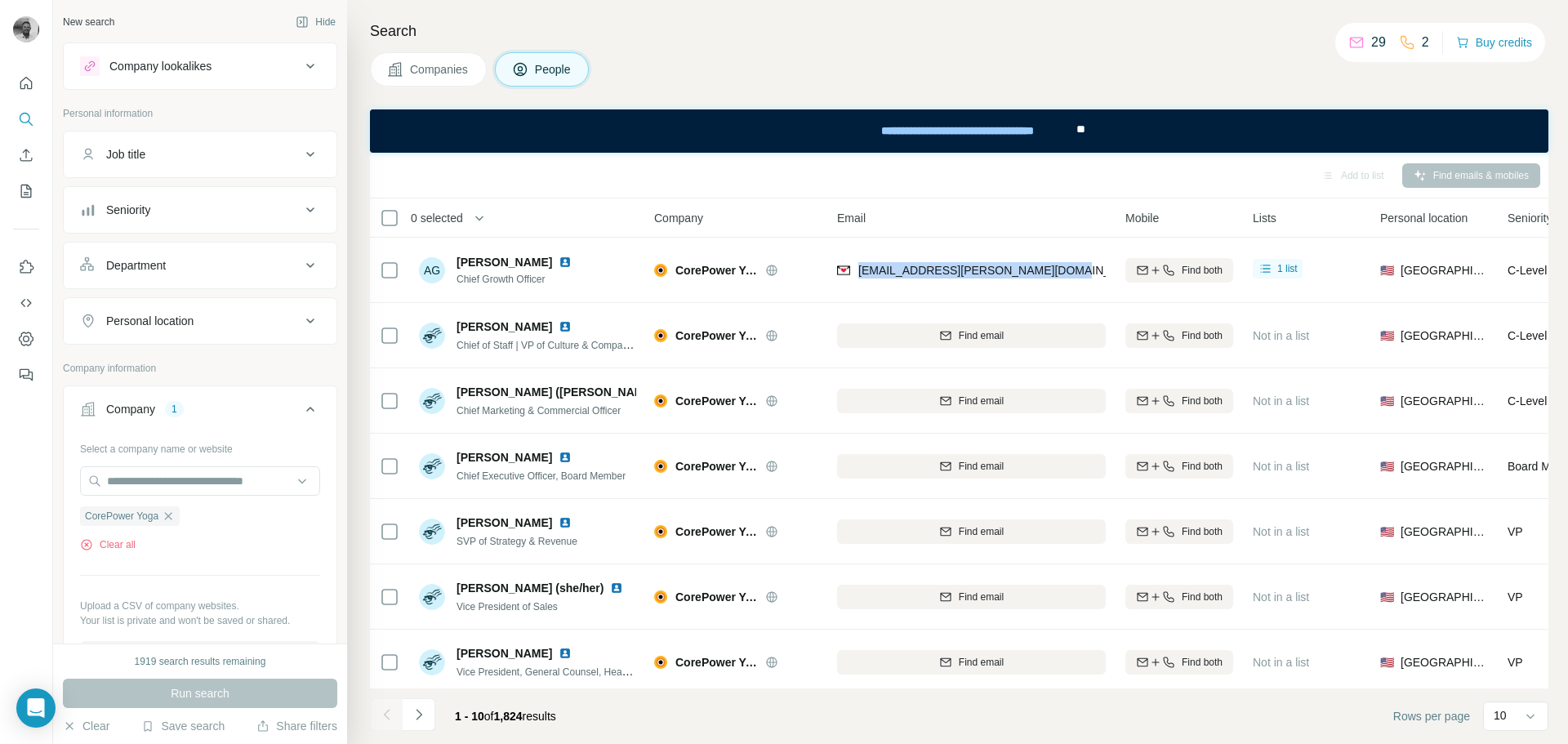
drag, startPoint x: 863, startPoint y: 272, endPoint x: 1073, endPoint y: 278, distance: 210.1
click at [1073, 278] on div "[EMAIL_ADDRESS][PERSON_NAME][DOMAIN_NAME]" at bounding box center [971, 270] width 269 height 45
copy span "[EMAIL_ADDRESS][PERSON_NAME][DOMAIN_NAME]"
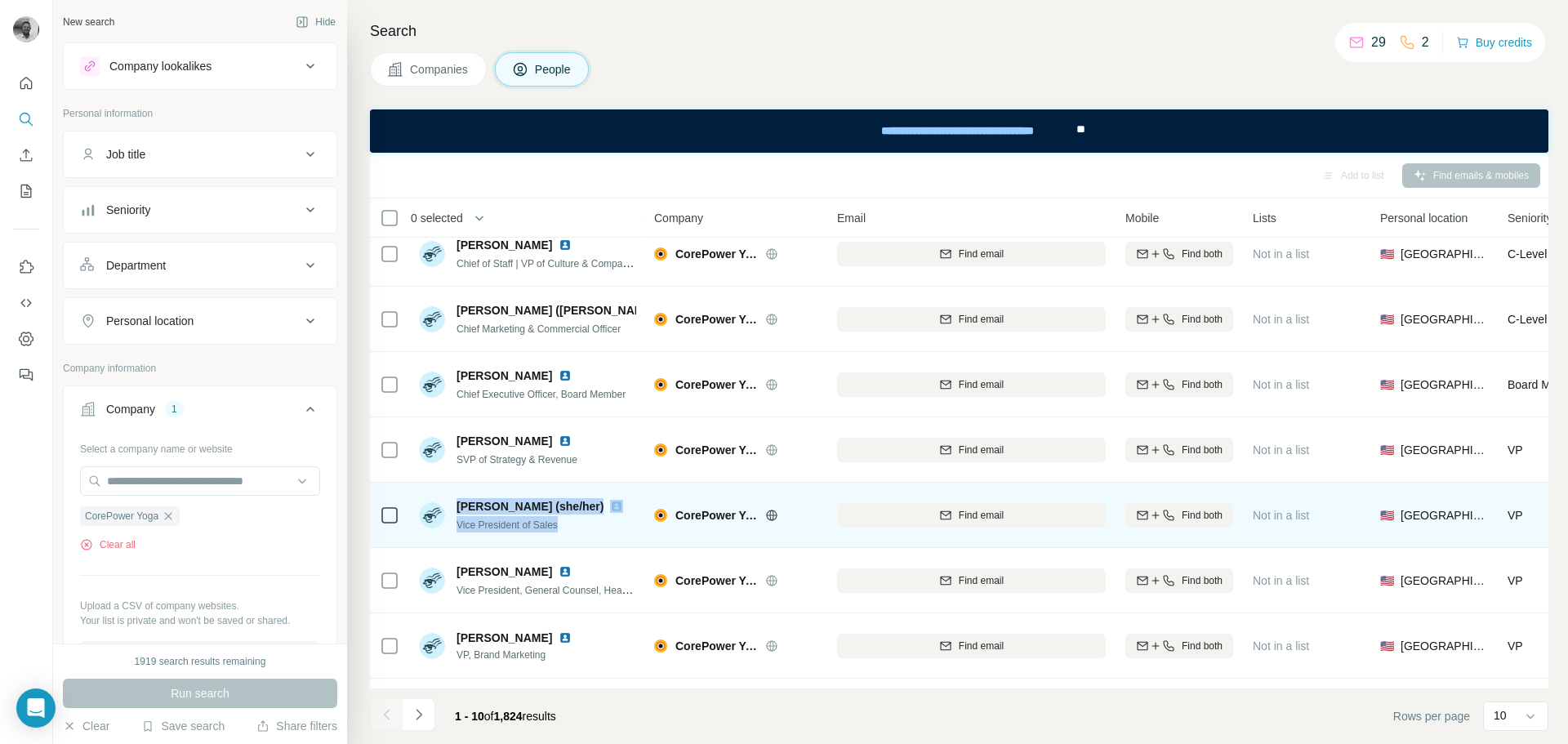
drag, startPoint x: 457, startPoint y: 509, endPoint x: 581, endPoint y: 526, distance: 125.2
click at [581, 526] on div "[PERSON_NAME] (she/her) Vice President of Sales" at bounding box center [543, 515] width 173 height 34
click at [965, 513] on span "Find email" at bounding box center [981, 515] width 45 height 14
drag, startPoint x: 859, startPoint y: 520, endPoint x: 1064, endPoint y: 517, distance: 205.0
click at [1064, 517] on div "[PERSON_NAME][EMAIL_ADDRESS][PERSON_NAME][DOMAIN_NAME]" at bounding box center [971, 515] width 269 height 45
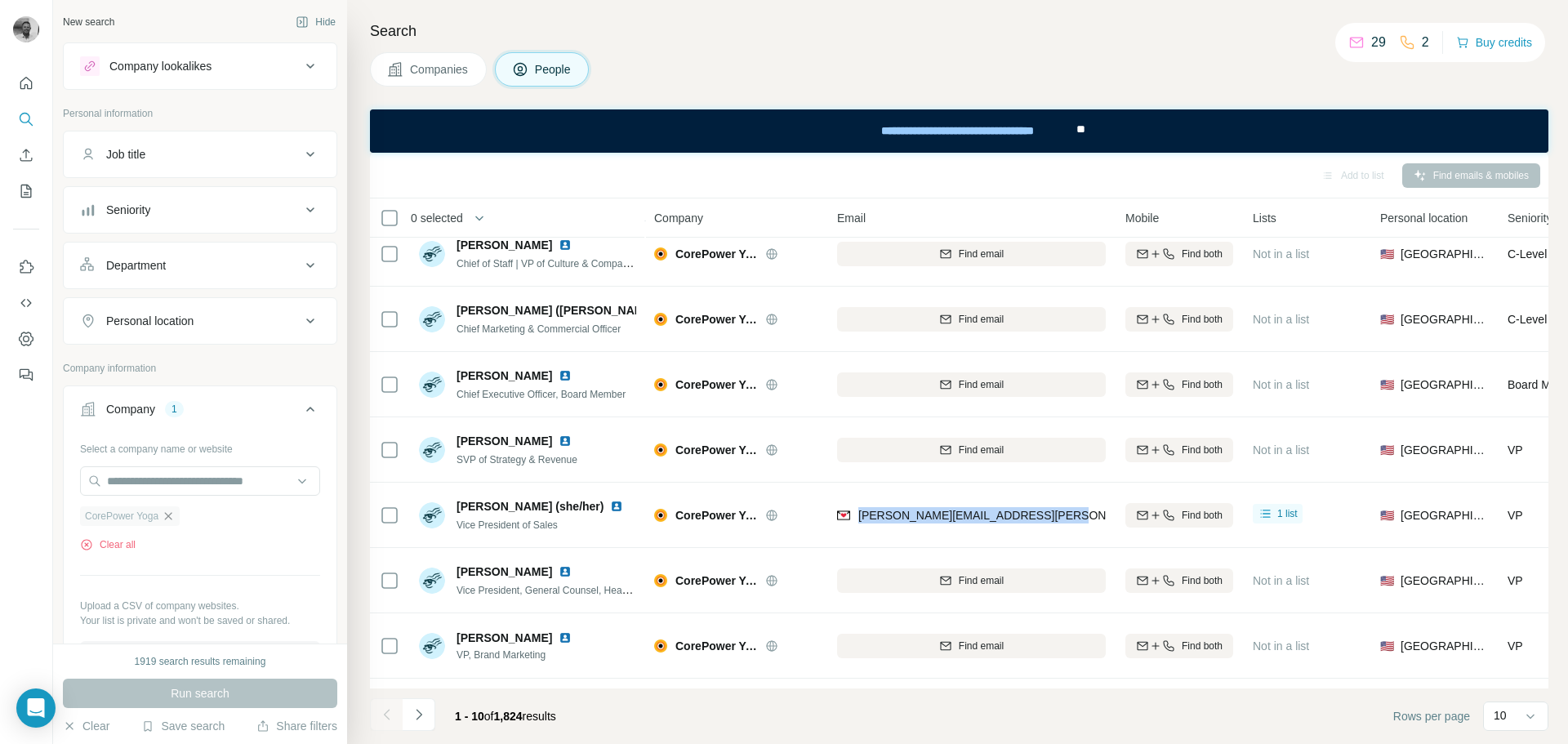
click at [174, 518] on icon "button" at bounding box center [168, 516] width 13 height 13
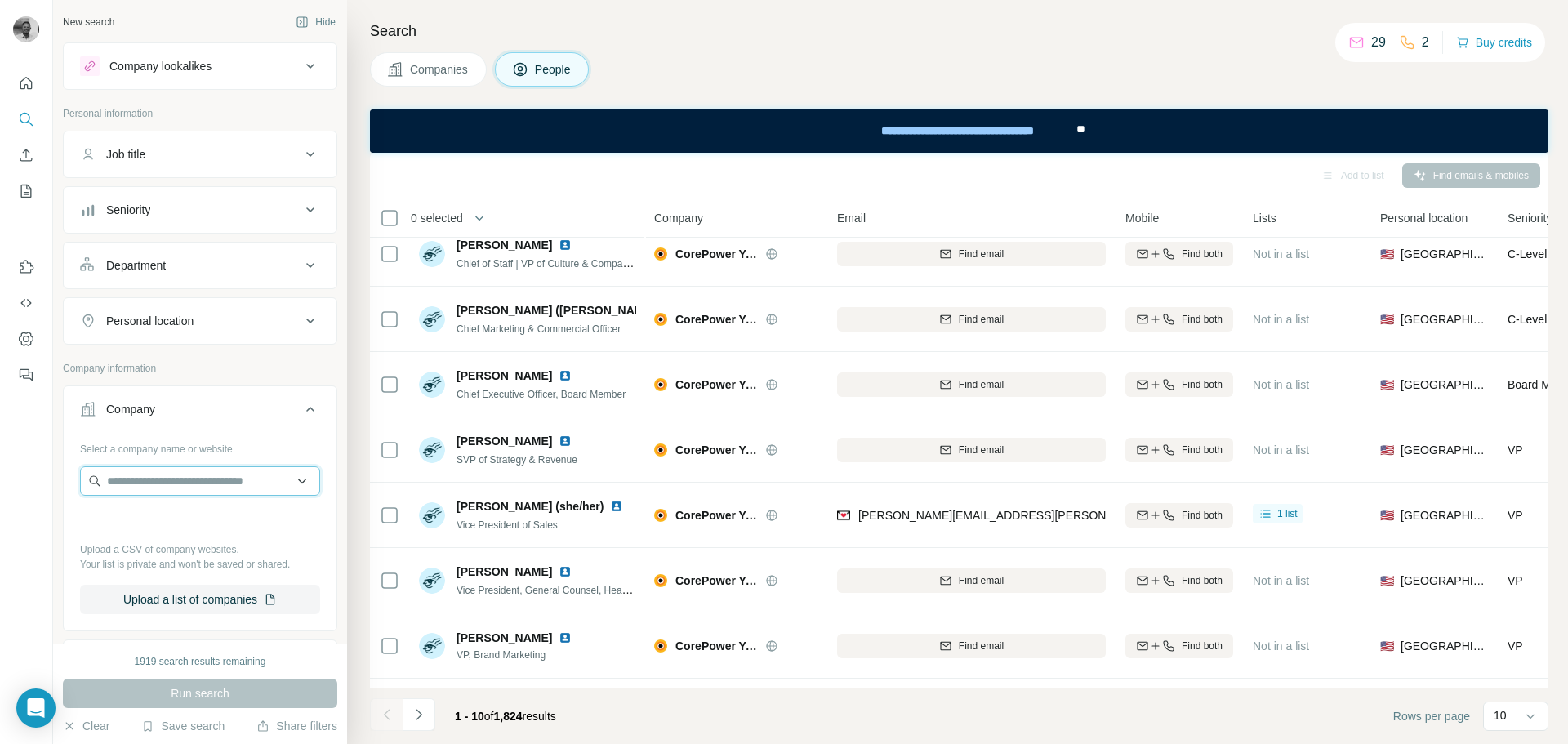
click at [167, 471] on input "text" at bounding box center [200, 481] width 240 height 30
click at [140, 482] on input "**********" at bounding box center [200, 481] width 240 height 30
click at [181, 470] on input "**********" at bounding box center [200, 481] width 240 height 30
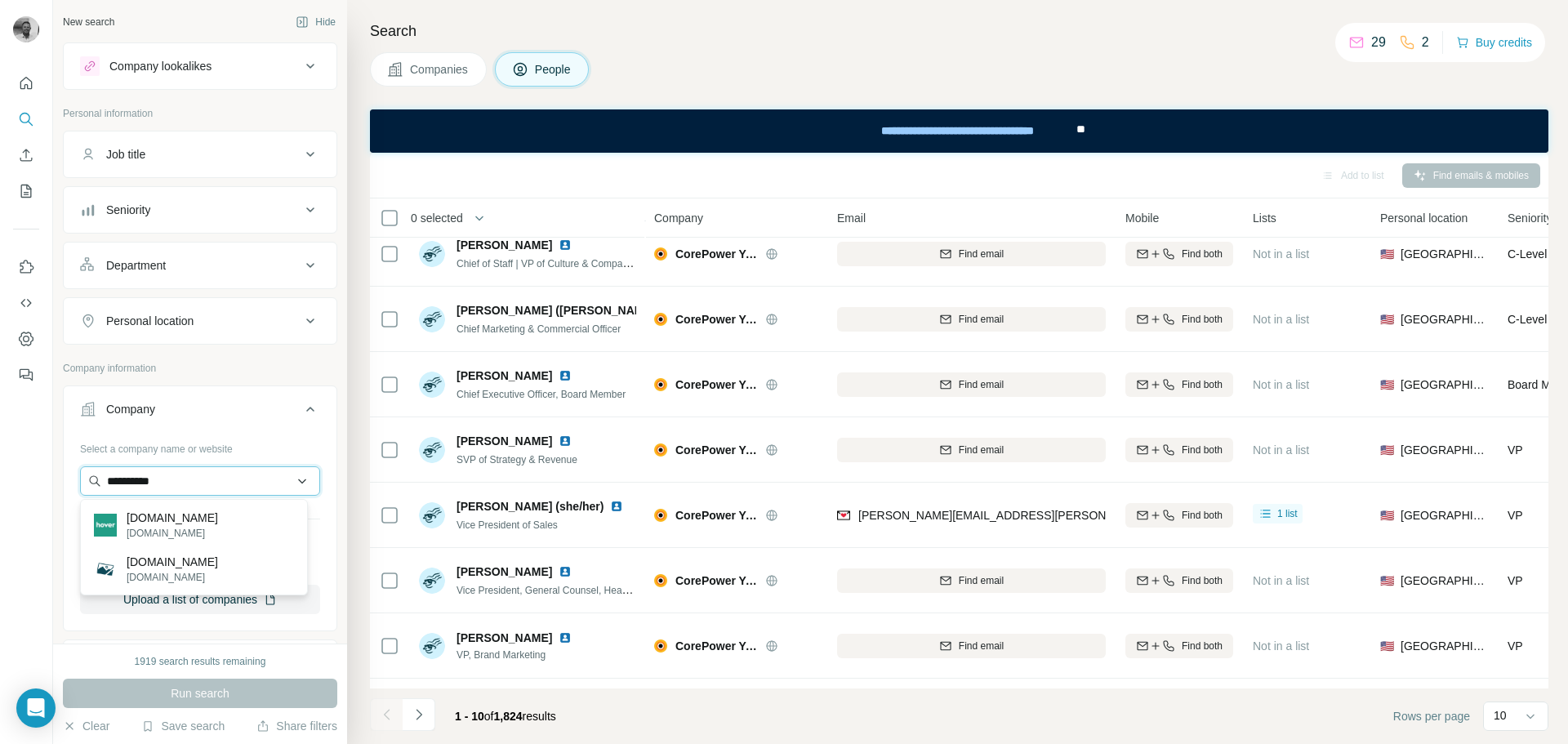
paste input "**********"
drag, startPoint x: 147, startPoint y: 480, endPoint x: 106, endPoint y: 480, distance: 41.0
click at [106, 480] on input "**********" at bounding box center [200, 481] width 240 height 30
click at [215, 485] on input "**********" at bounding box center [200, 481] width 240 height 30
click at [151, 488] on input "**********" at bounding box center [200, 481] width 240 height 30
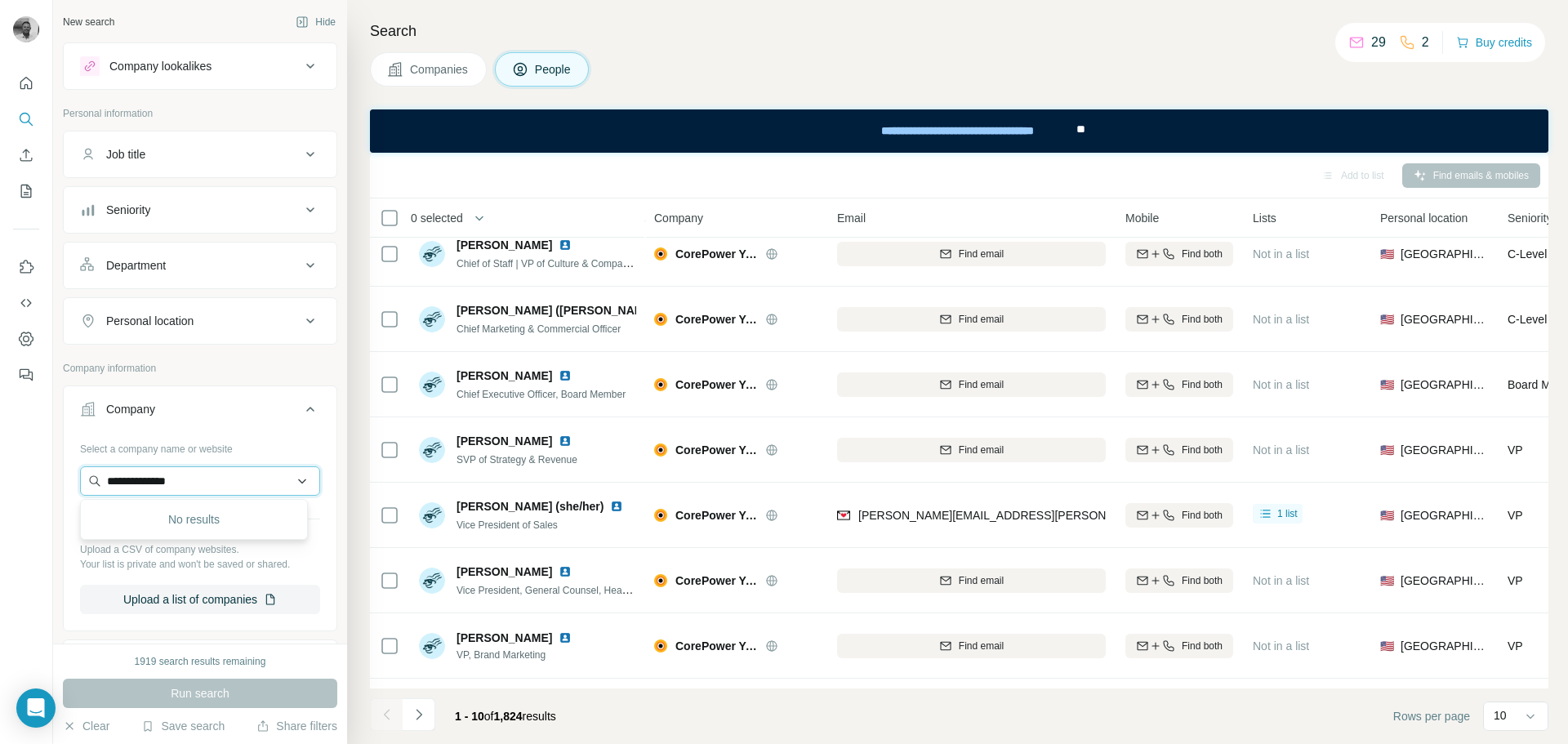
click at [151, 488] on input "**********" at bounding box center [200, 481] width 240 height 30
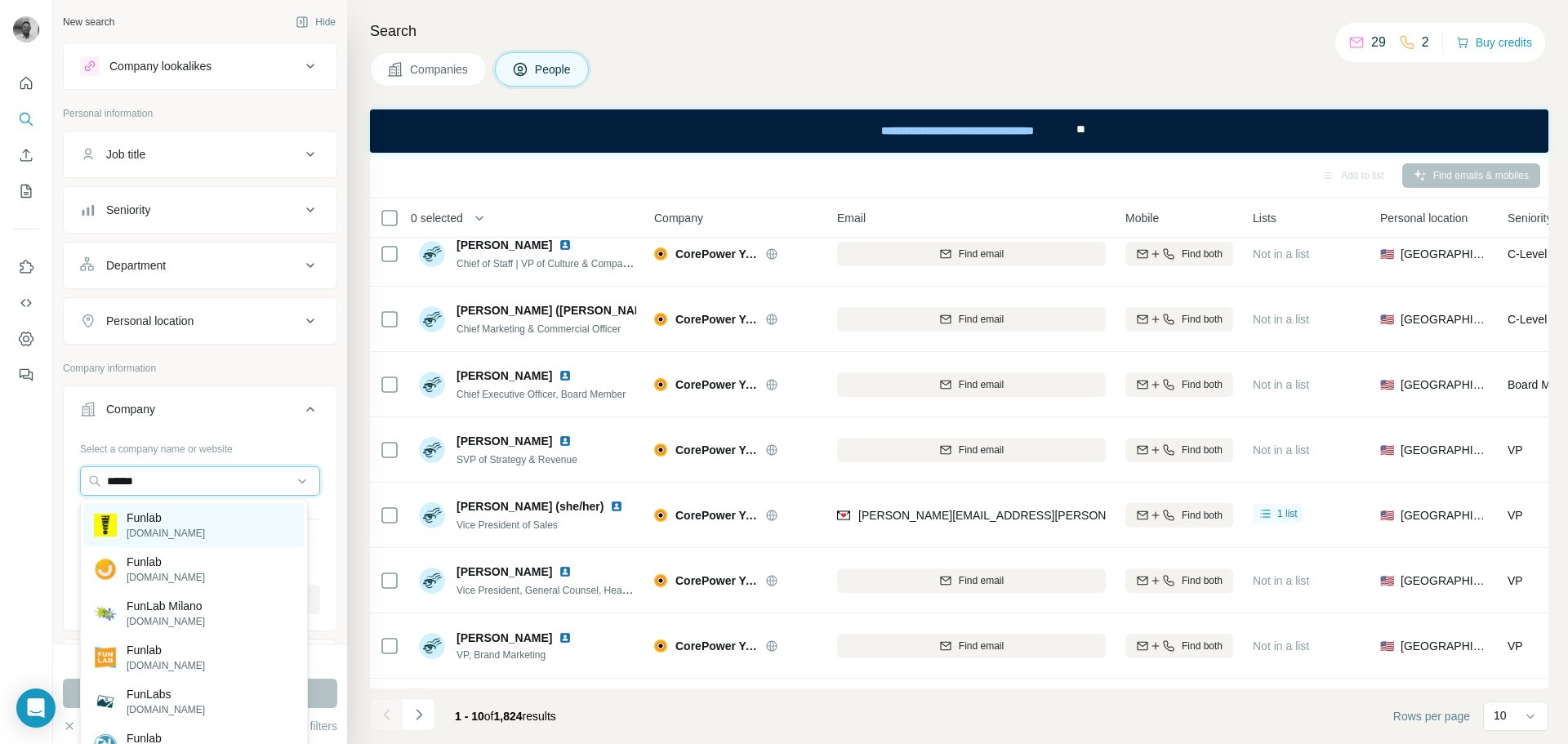
type input "******"
click at [149, 519] on p "Funlab" at bounding box center [165, 518] width 78 height 16
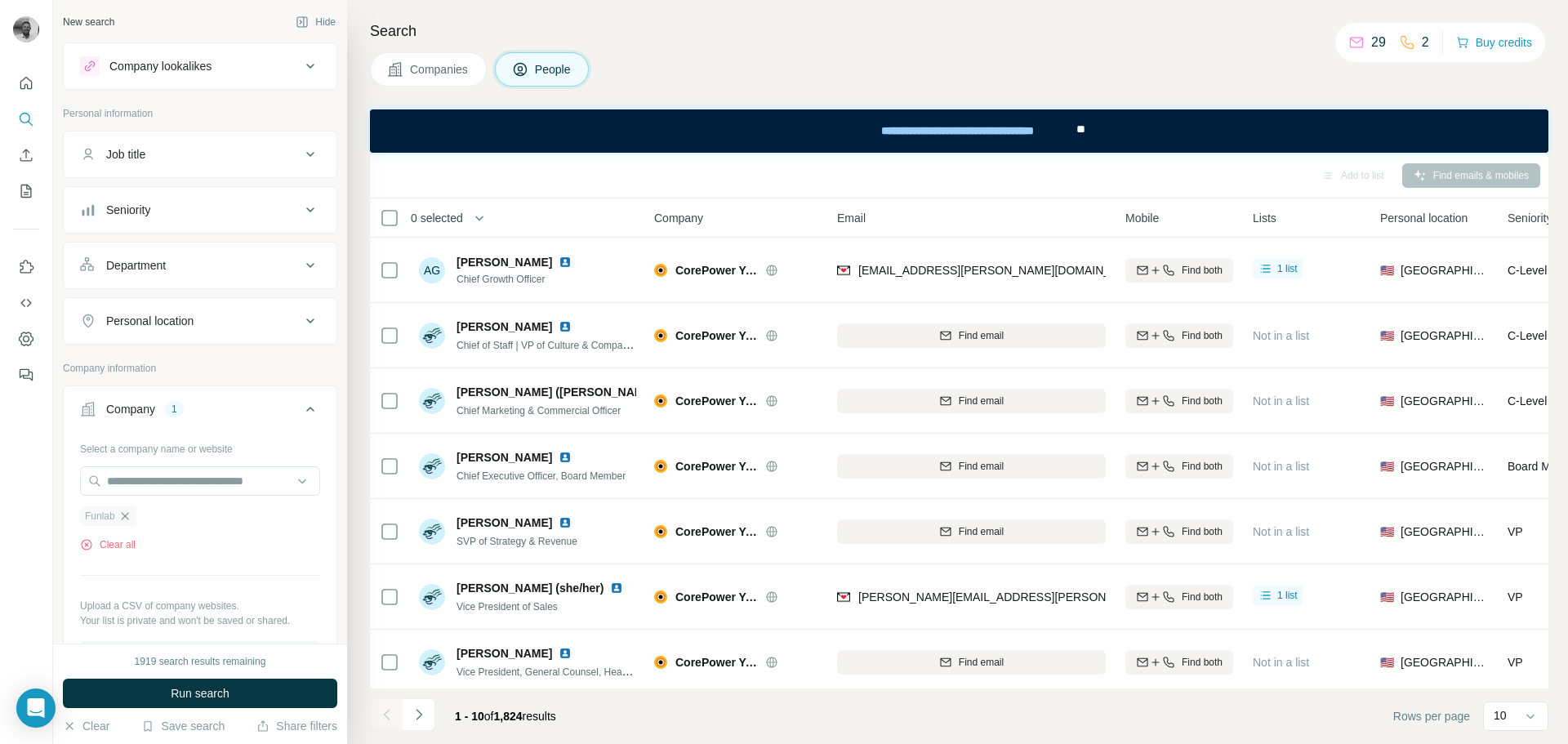
click at [126, 513] on icon "button" at bounding box center [124, 516] width 13 height 13
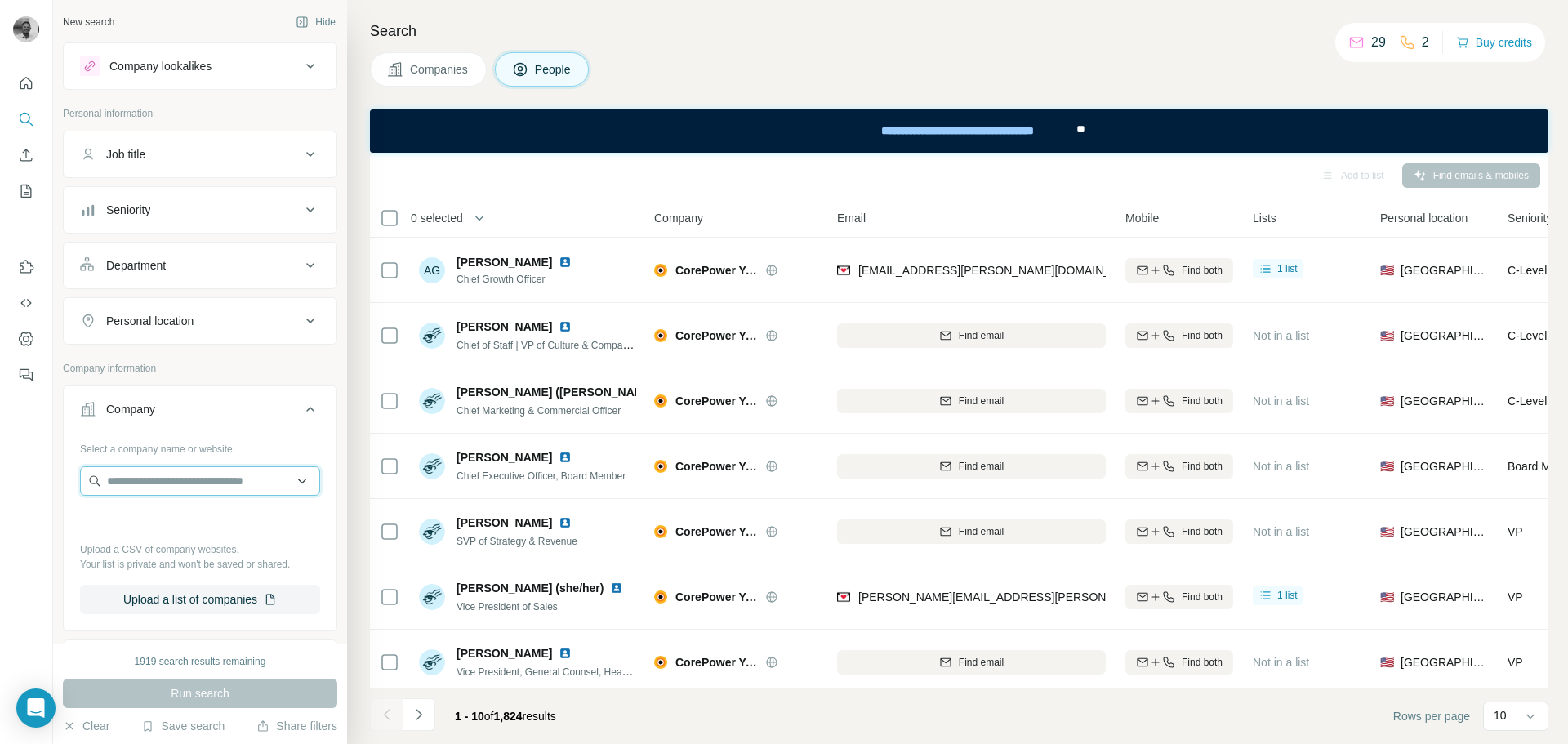
click at [135, 486] on input "text" at bounding box center [200, 481] width 240 height 30
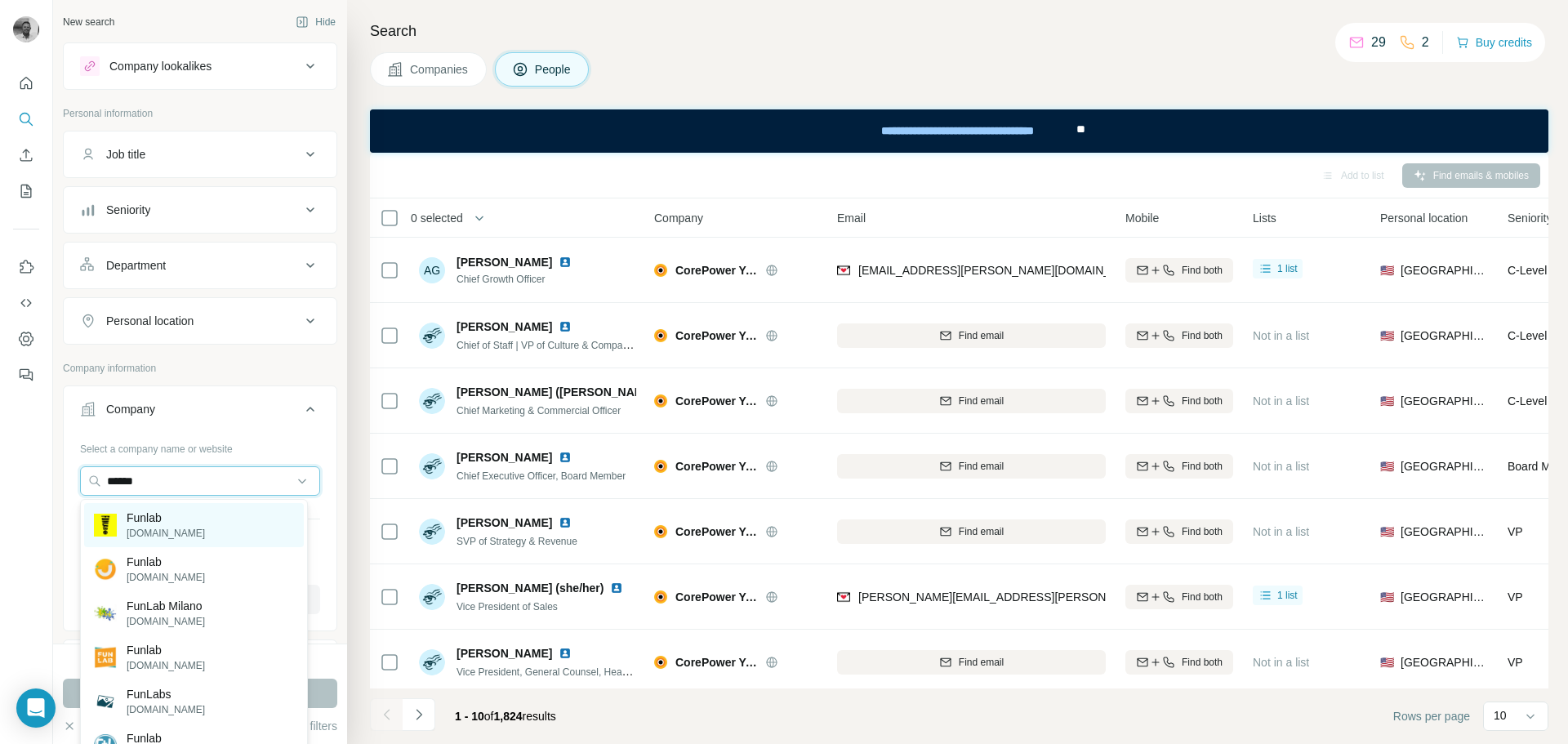
type input "******"
click at [145, 524] on p "Funlab" at bounding box center [165, 518] width 78 height 16
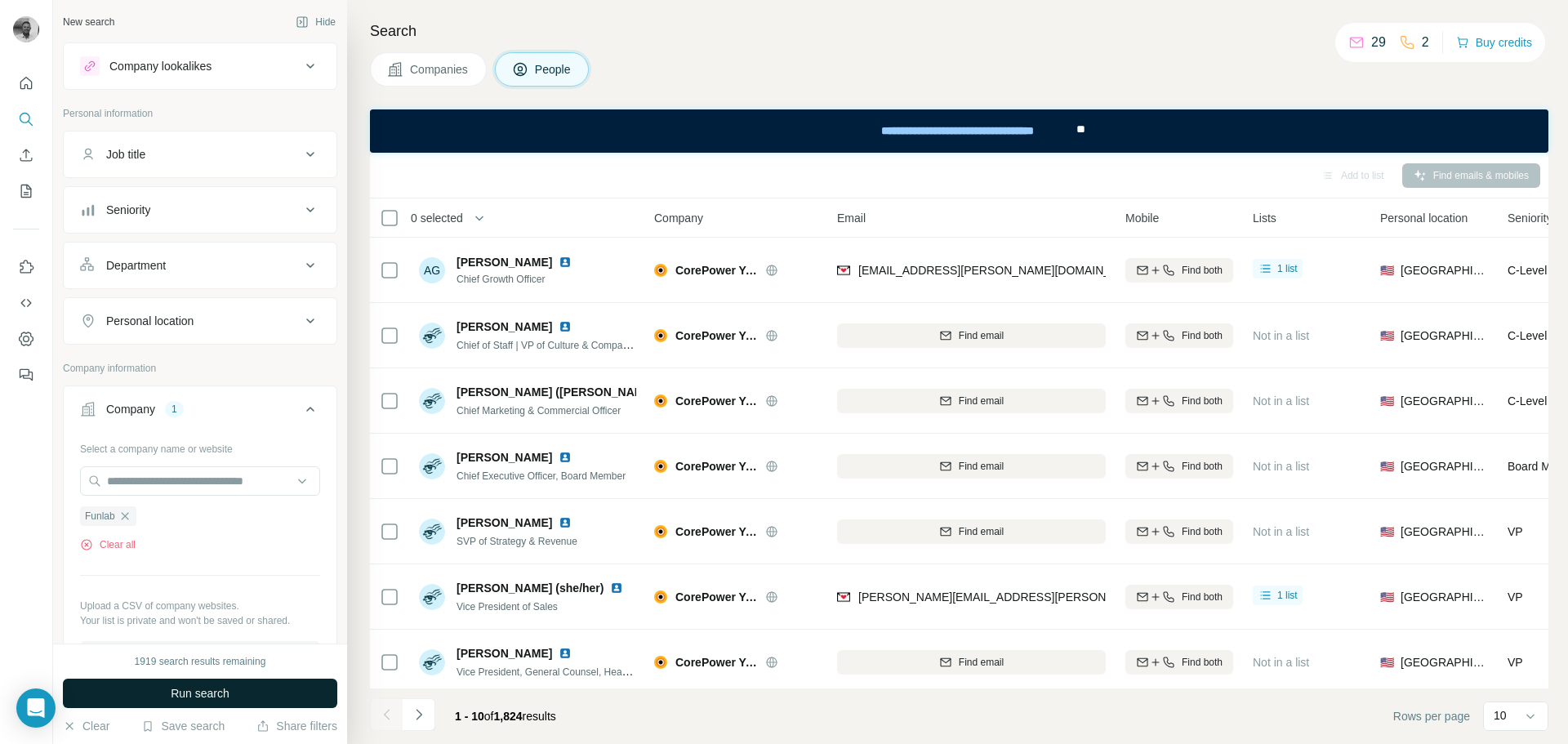
click at [188, 693] on span "Run search" at bounding box center [199, 693] width 59 height 16
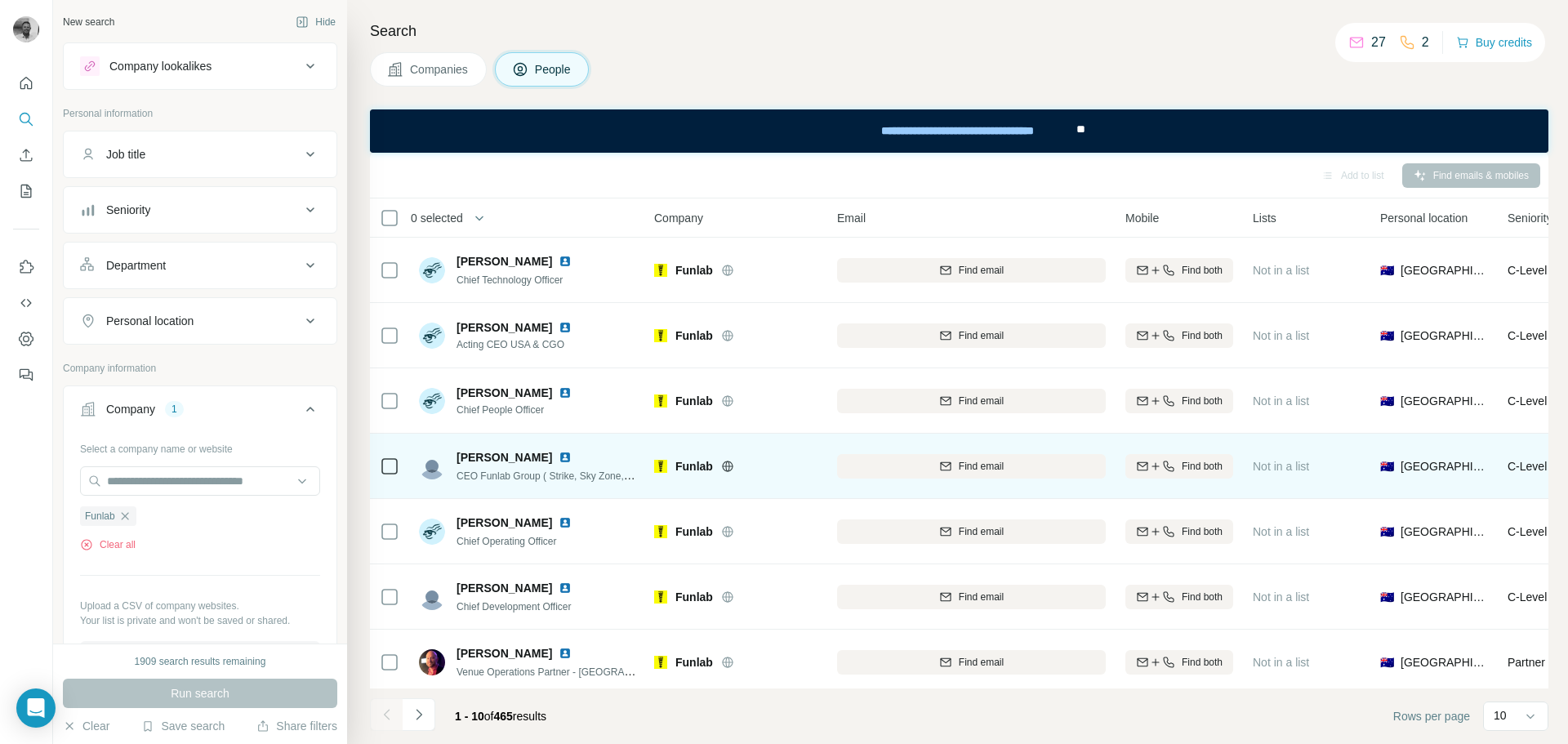
click at [569, 457] on img at bounding box center [564, 457] width 13 height 13
